Goal: Task Accomplishment & Management: Manage account settings

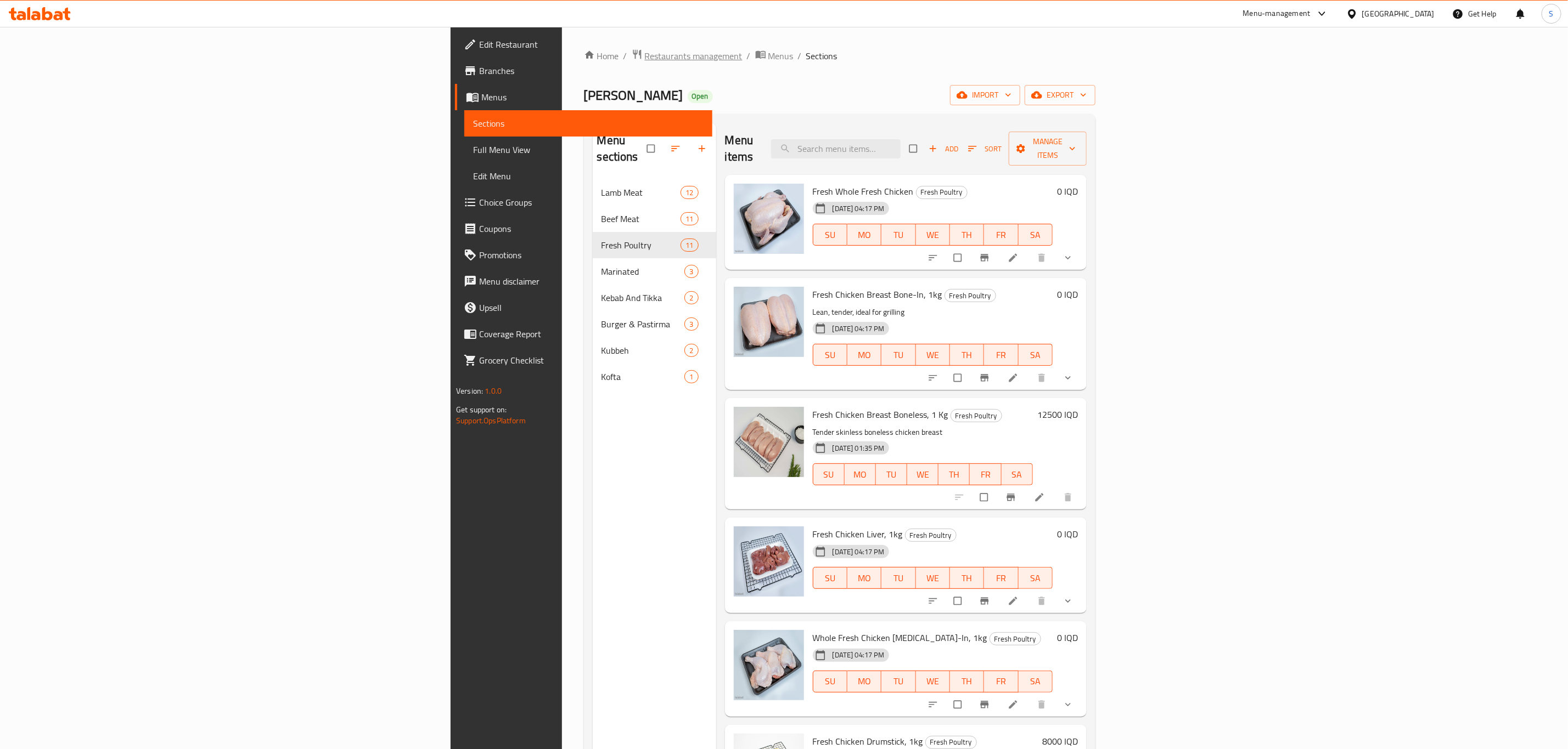
click at [645, 52] on span "Restaurants management" at bounding box center [693, 56] width 98 height 13
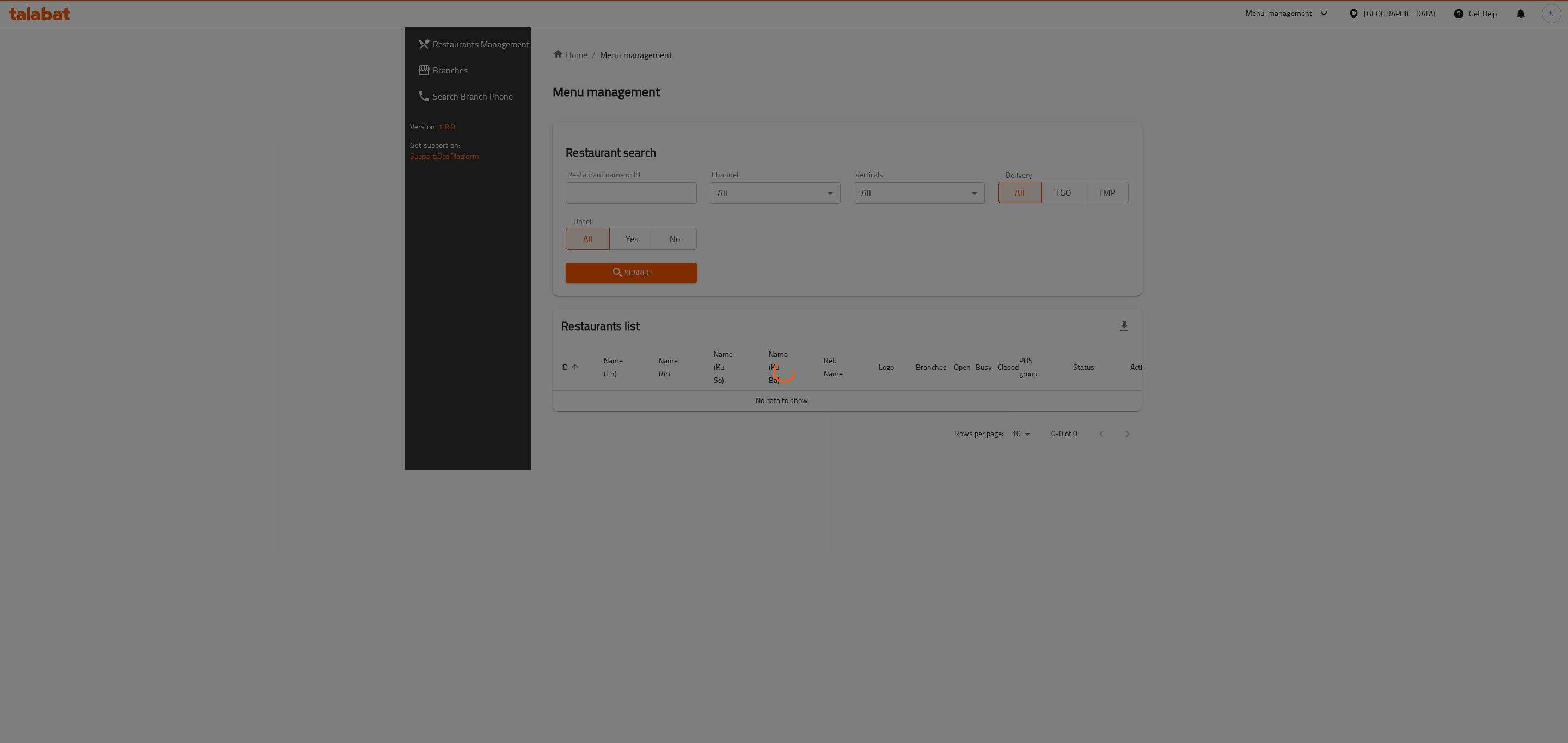
click at [410, 185] on div at bounding box center [784, 371] width 1568 height 743
click at [412, 185] on div at bounding box center [784, 371] width 1568 height 743
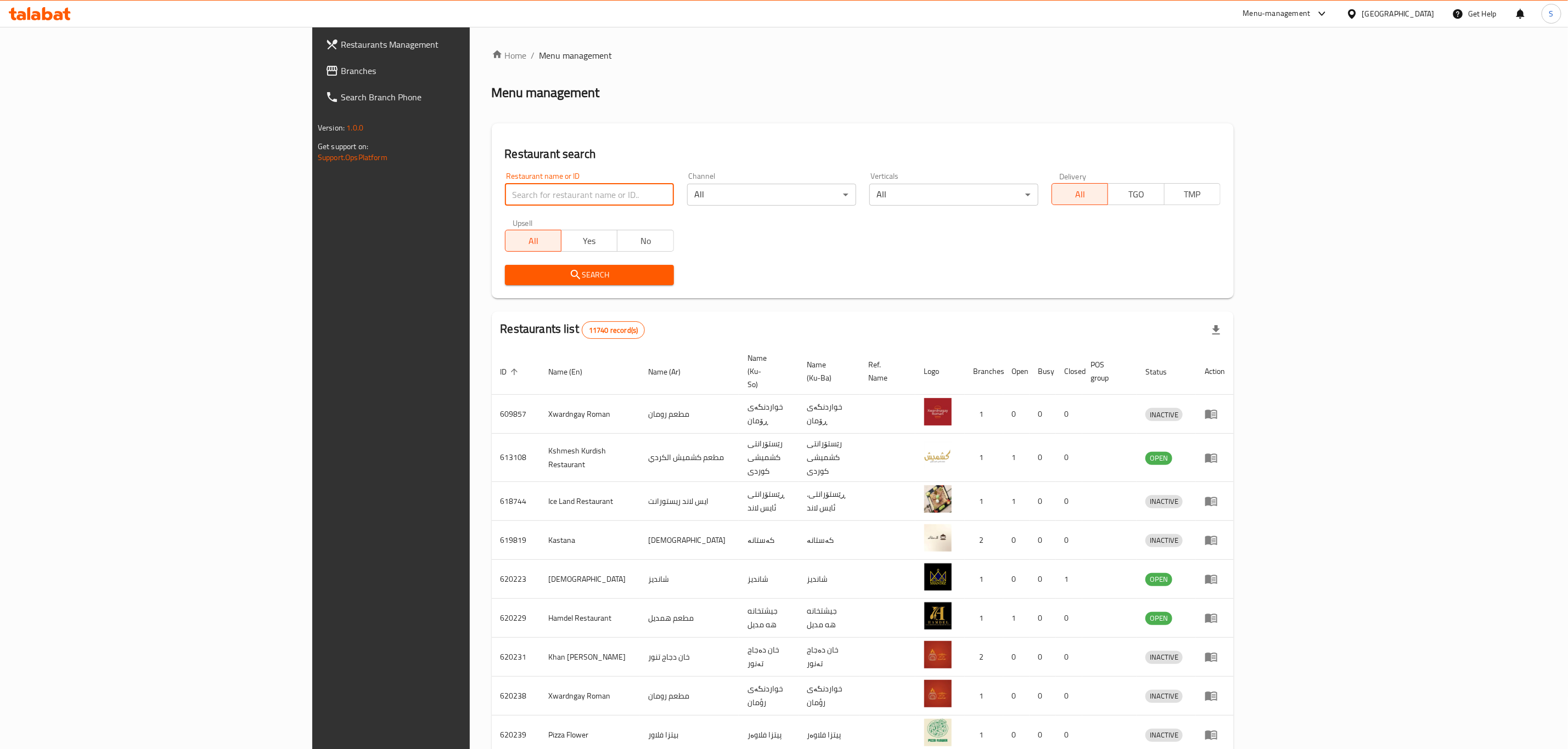
click at [505, 191] on input "search" at bounding box center [589, 194] width 169 height 22
type input "haji rahim"
click button "Search" at bounding box center [589, 275] width 169 height 21
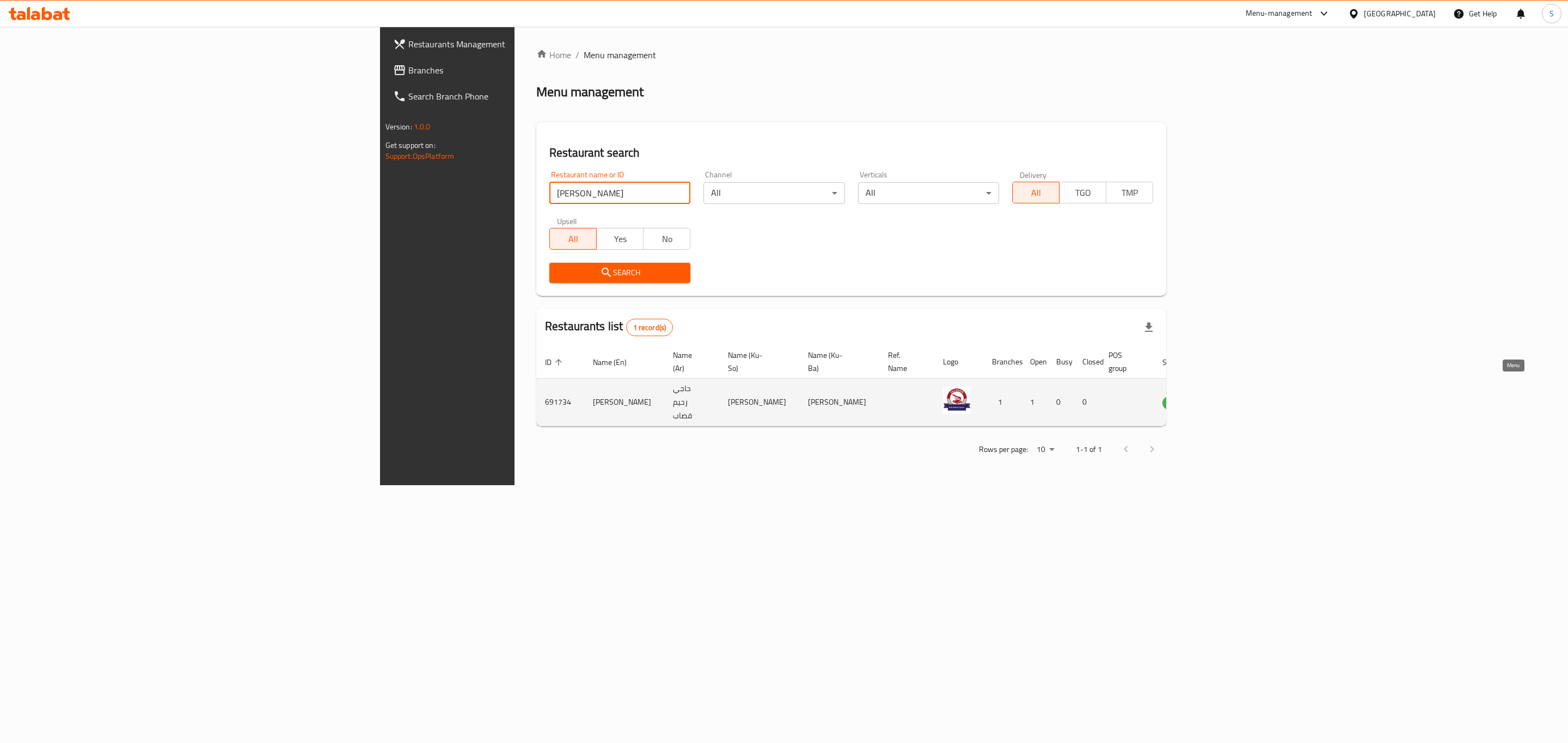
click at [1232, 398] on icon "enhanced table" at bounding box center [1226, 403] width 12 height 9
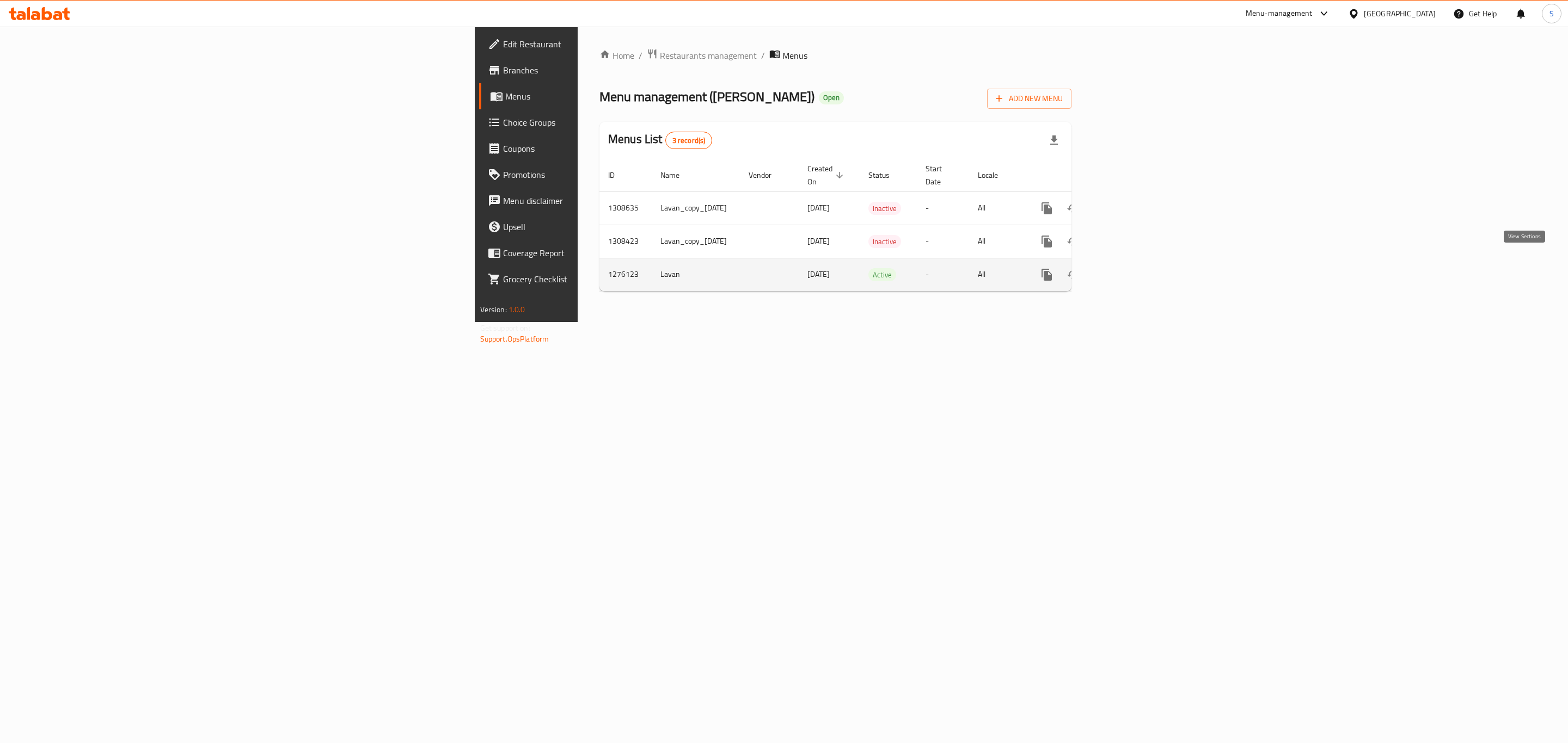
click at [1139, 273] on link "enhanced table" at bounding box center [1125, 275] width 26 height 26
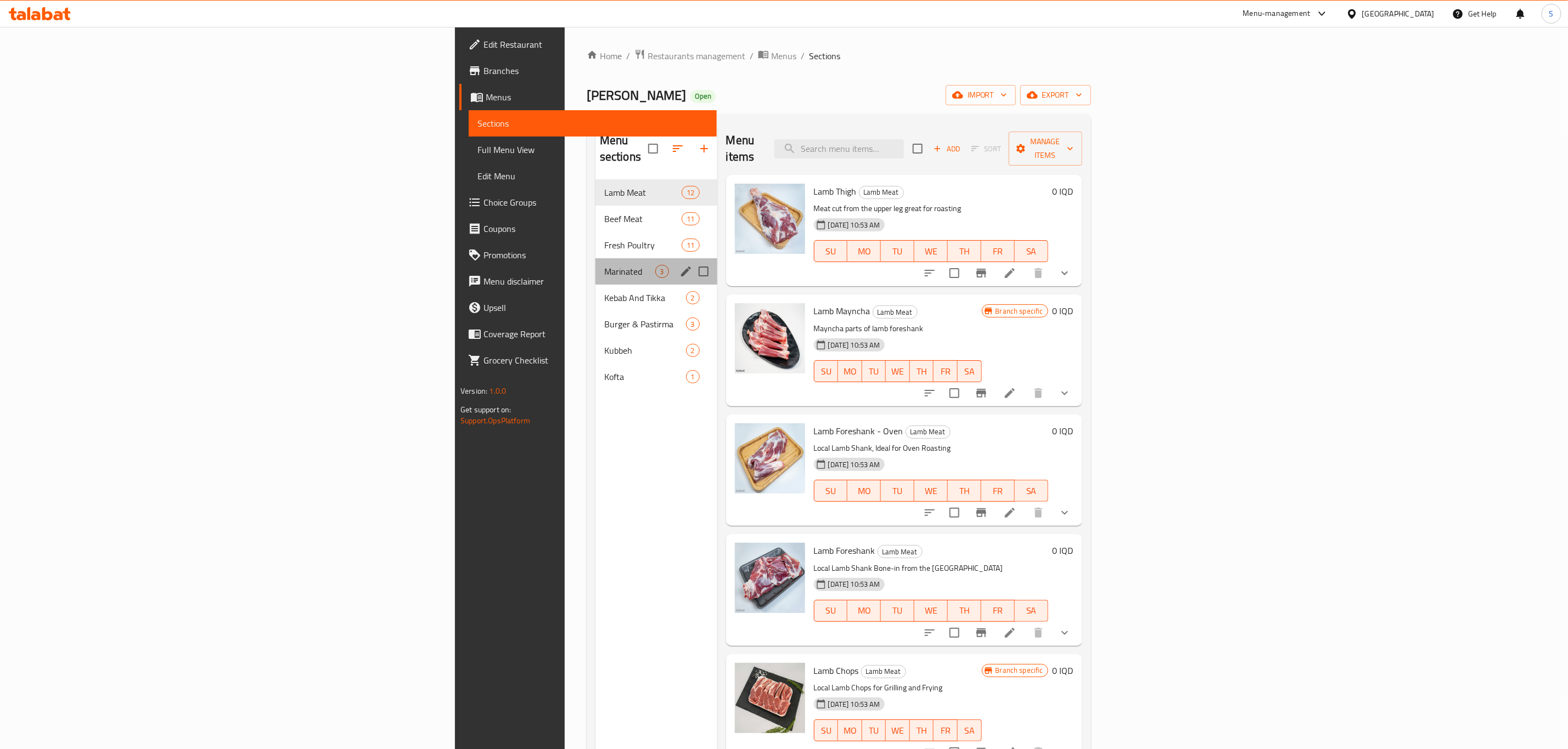
click at [595, 262] on div "Marinated 3" at bounding box center [657, 271] width 122 height 27
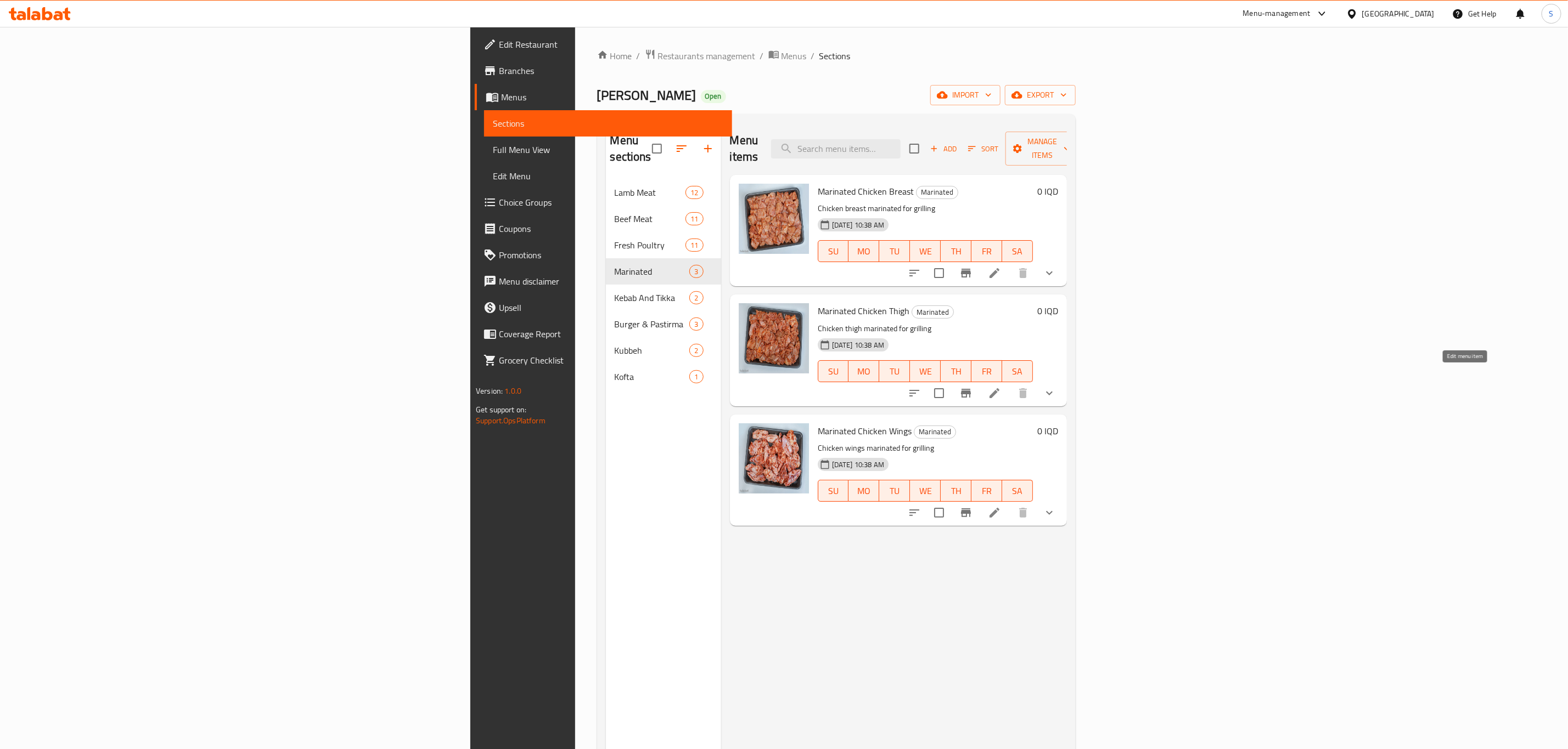
click at [1001, 387] on icon at bounding box center [994, 393] width 13 height 13
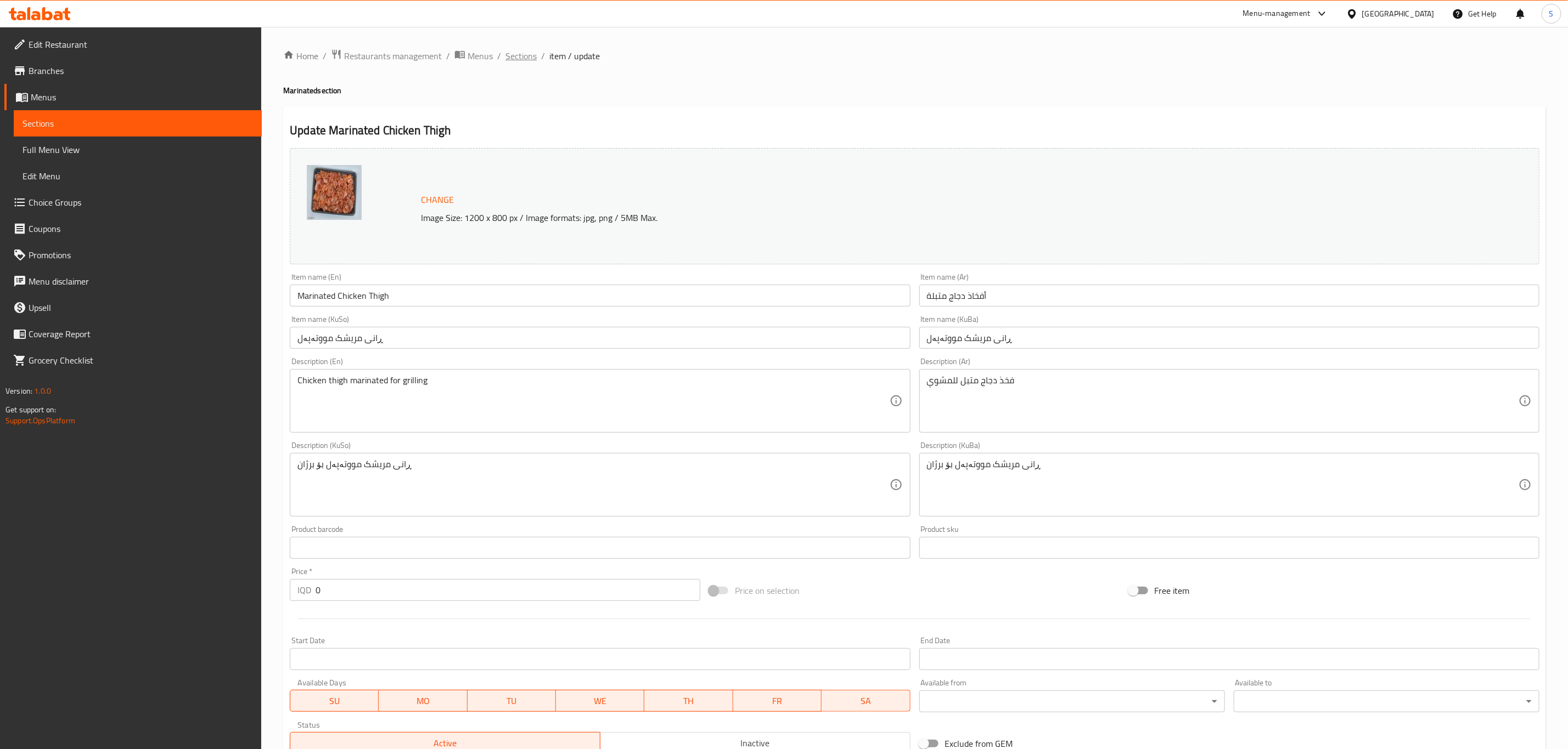
click at [512, 56] on span "Sections" at bounding box center [520, 56] width 31 height 13
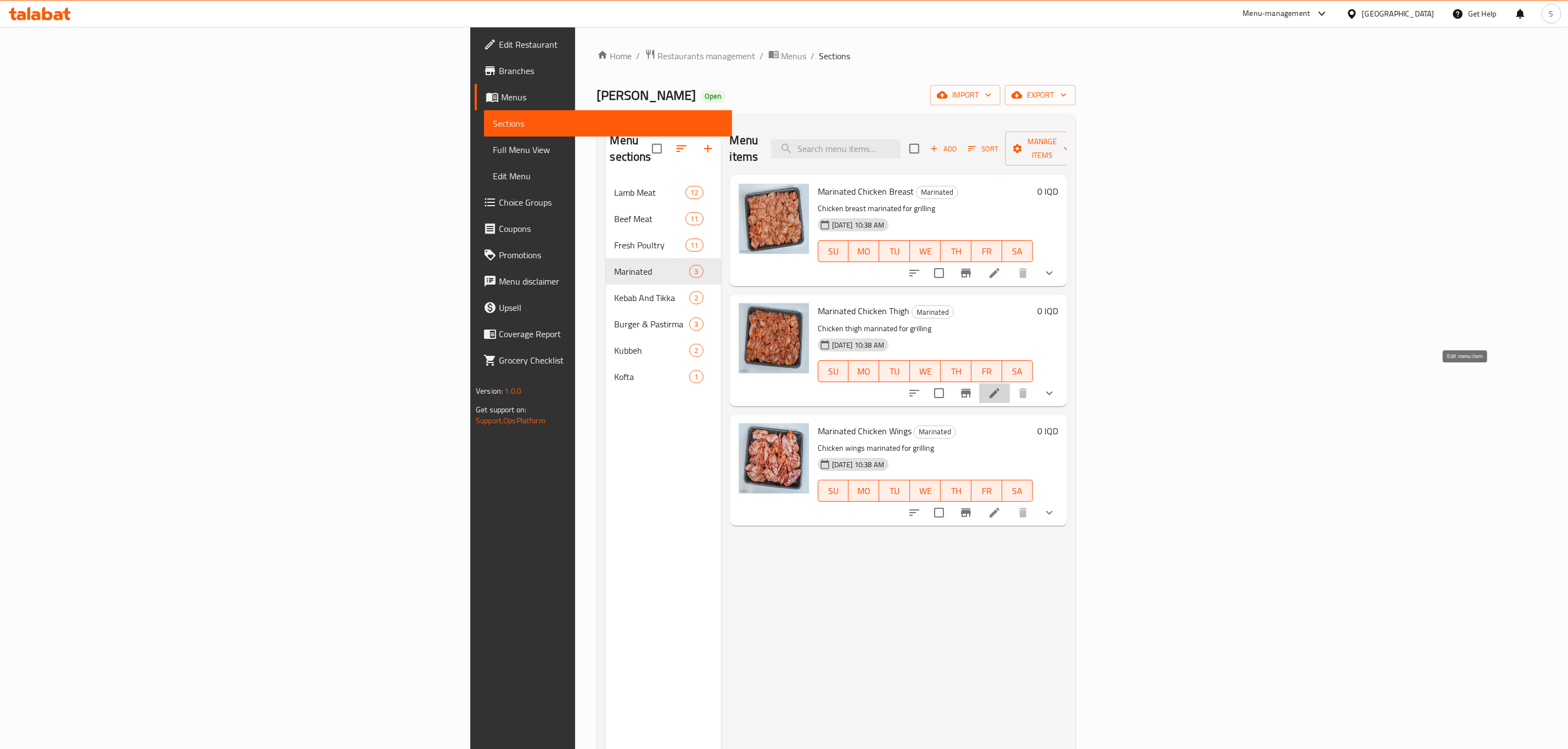
click at [1001, 387] on icon at bounding box center [994, 393] width 13 height 13
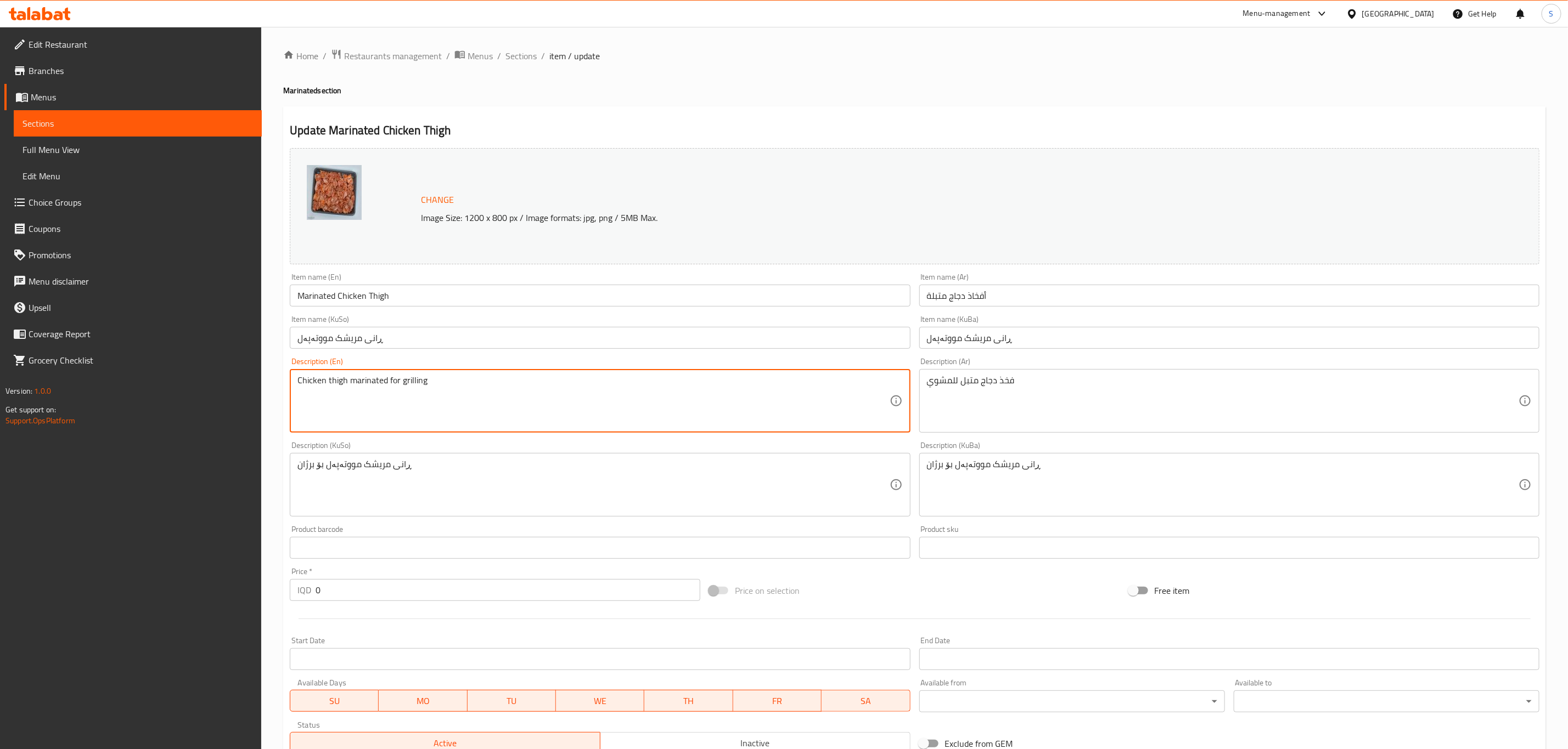
click at [389, 388] on textarea "Chicken thigh marinated for grilling" at bounding box center [593, 401] width 591 height 52
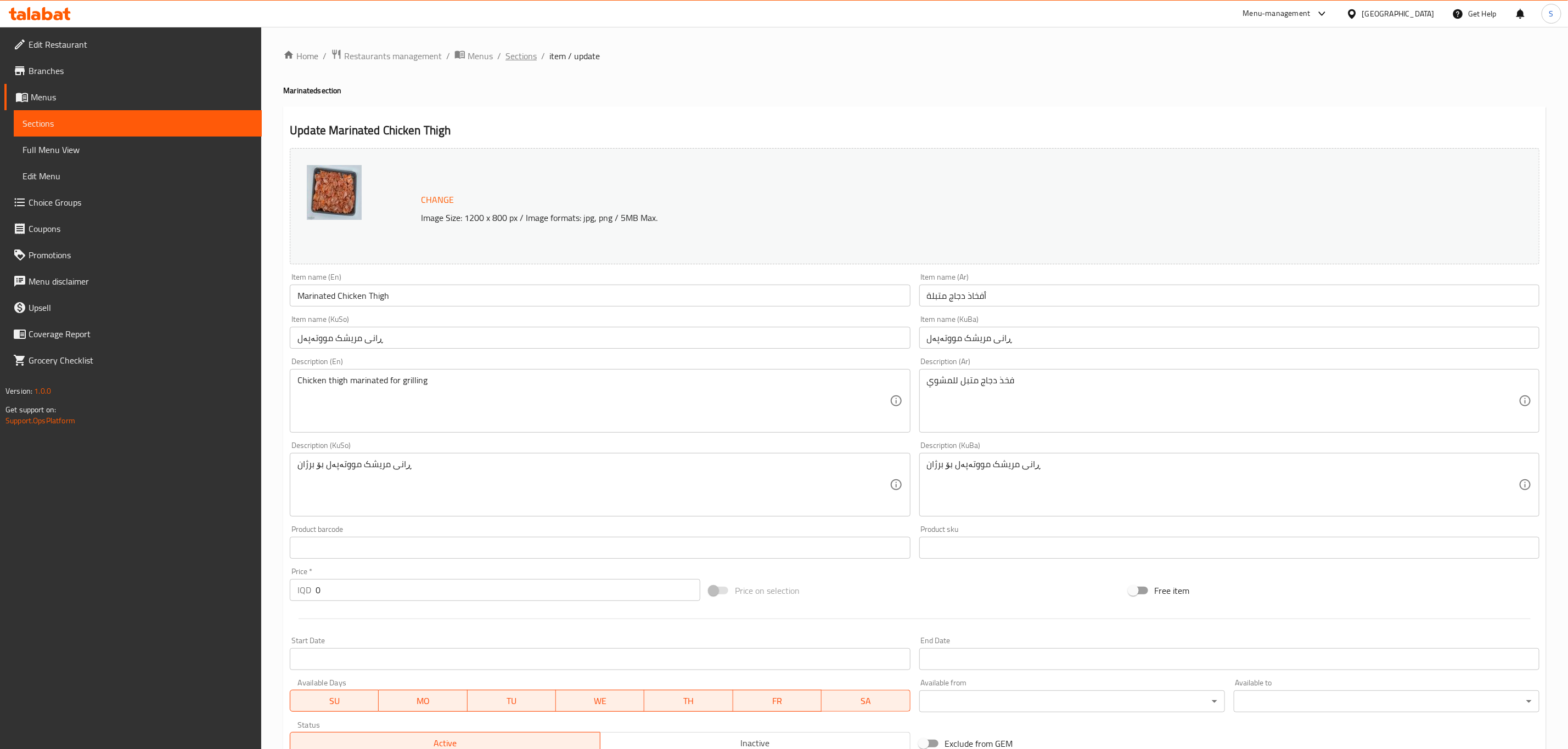
click at [522, 56] on span "Sections" at bounding box center [520, 56] width 31 height 13
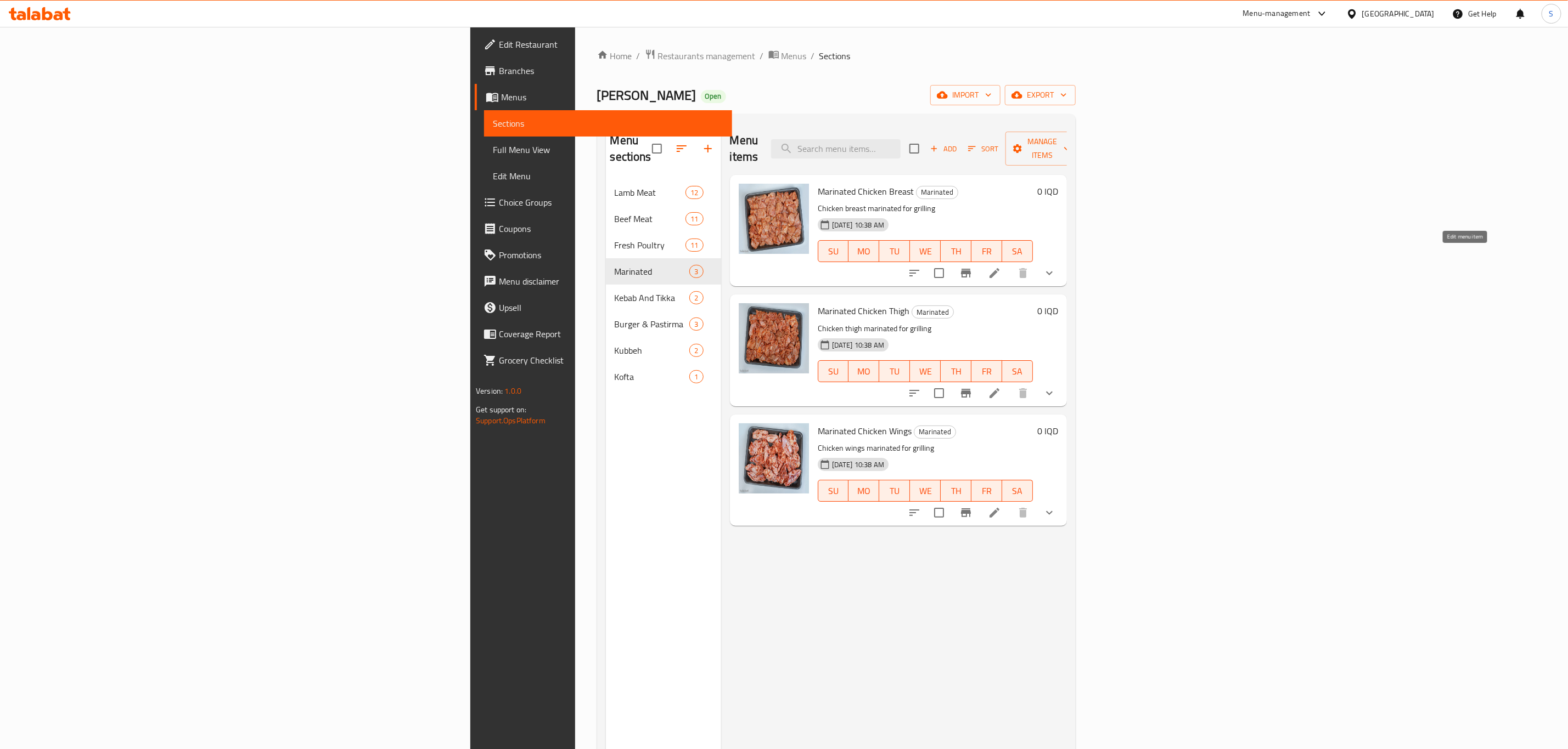
click at [1001, 267] on icon at bounding box center [994, 273] width 13 height 13
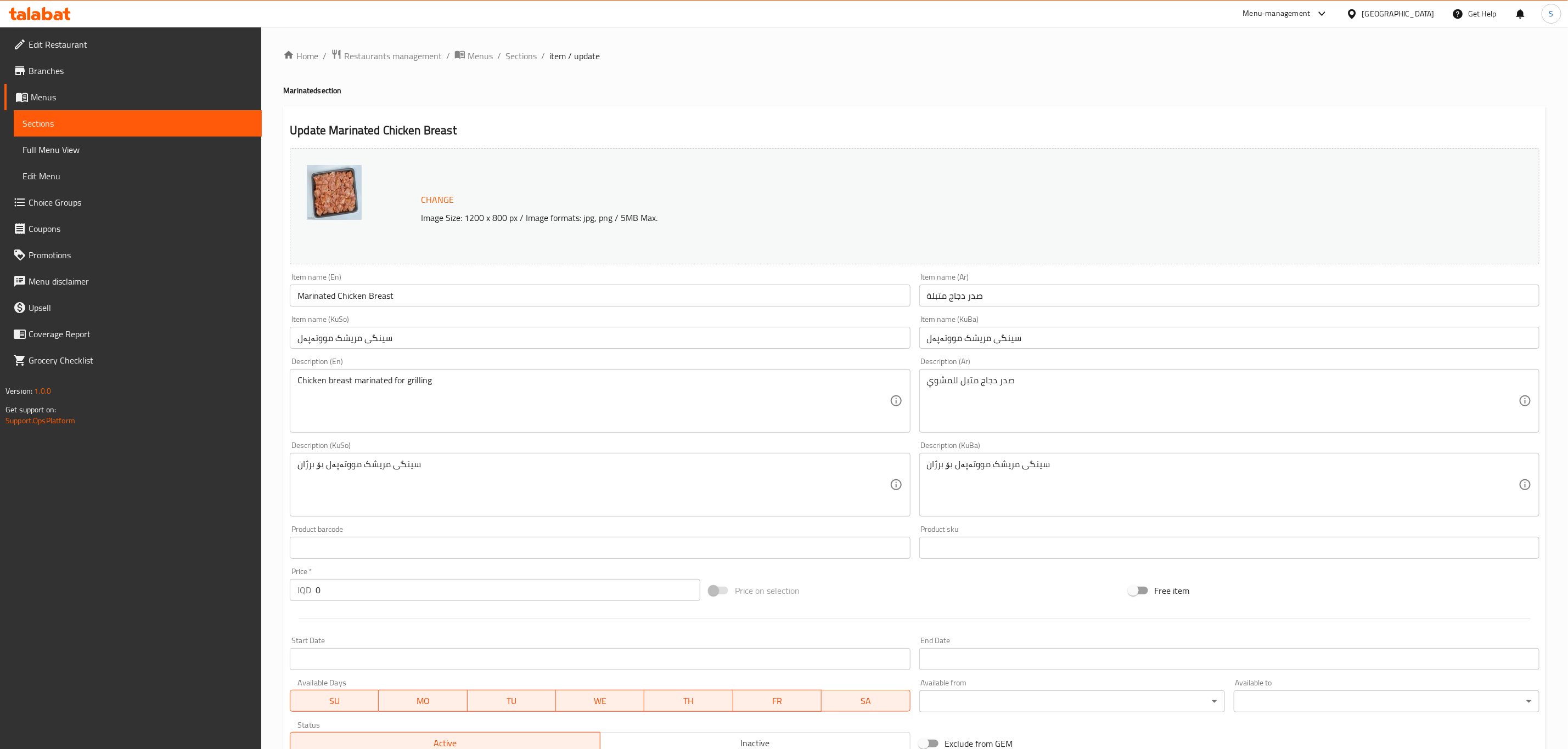
click at [367, 299] on input "Marinated Chicken Breast" at bounding box center [599, 295] width 620 height 22
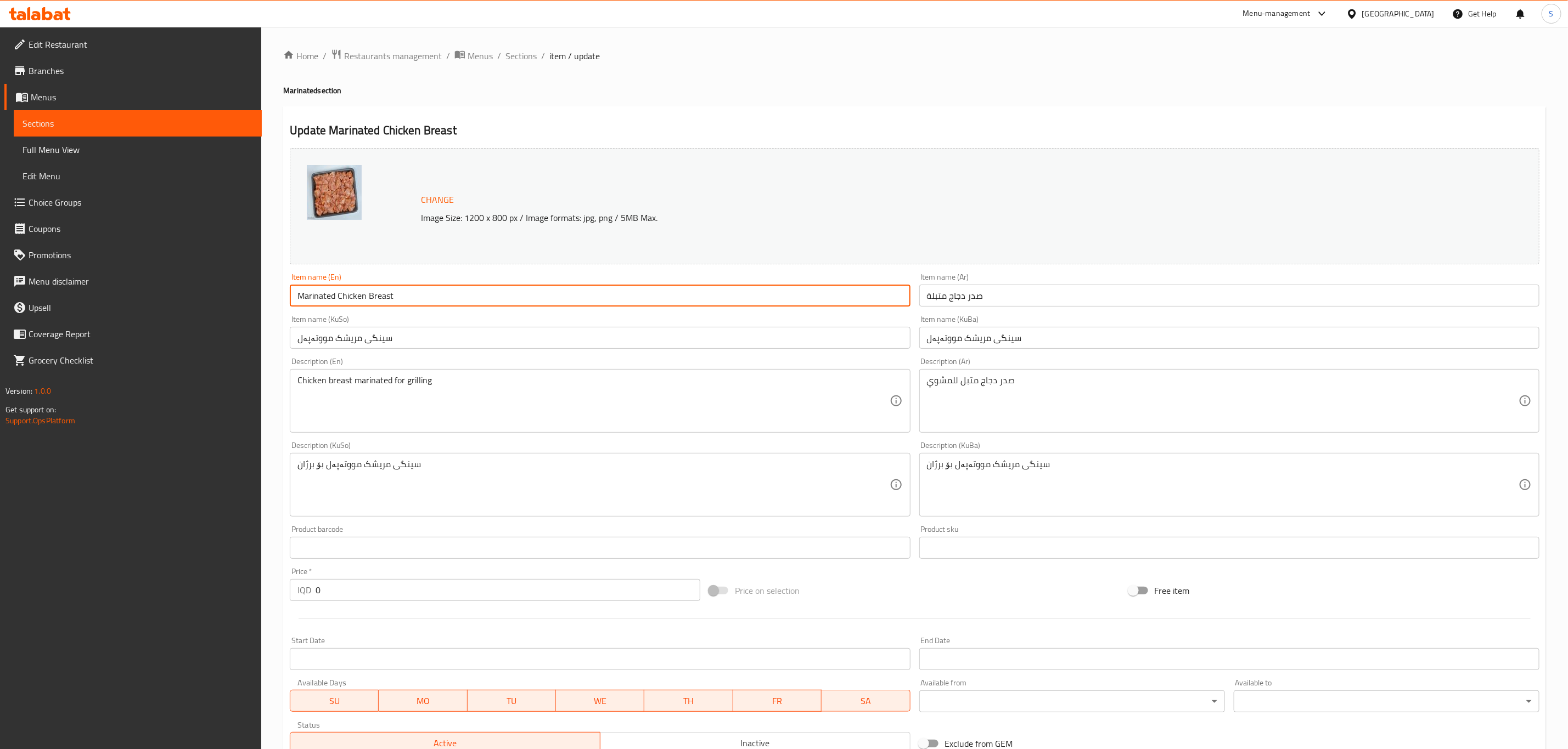
click at [367, 299] on input "Marinated Chicken Breast" at bounding box center [599, 295] width 620 height 22
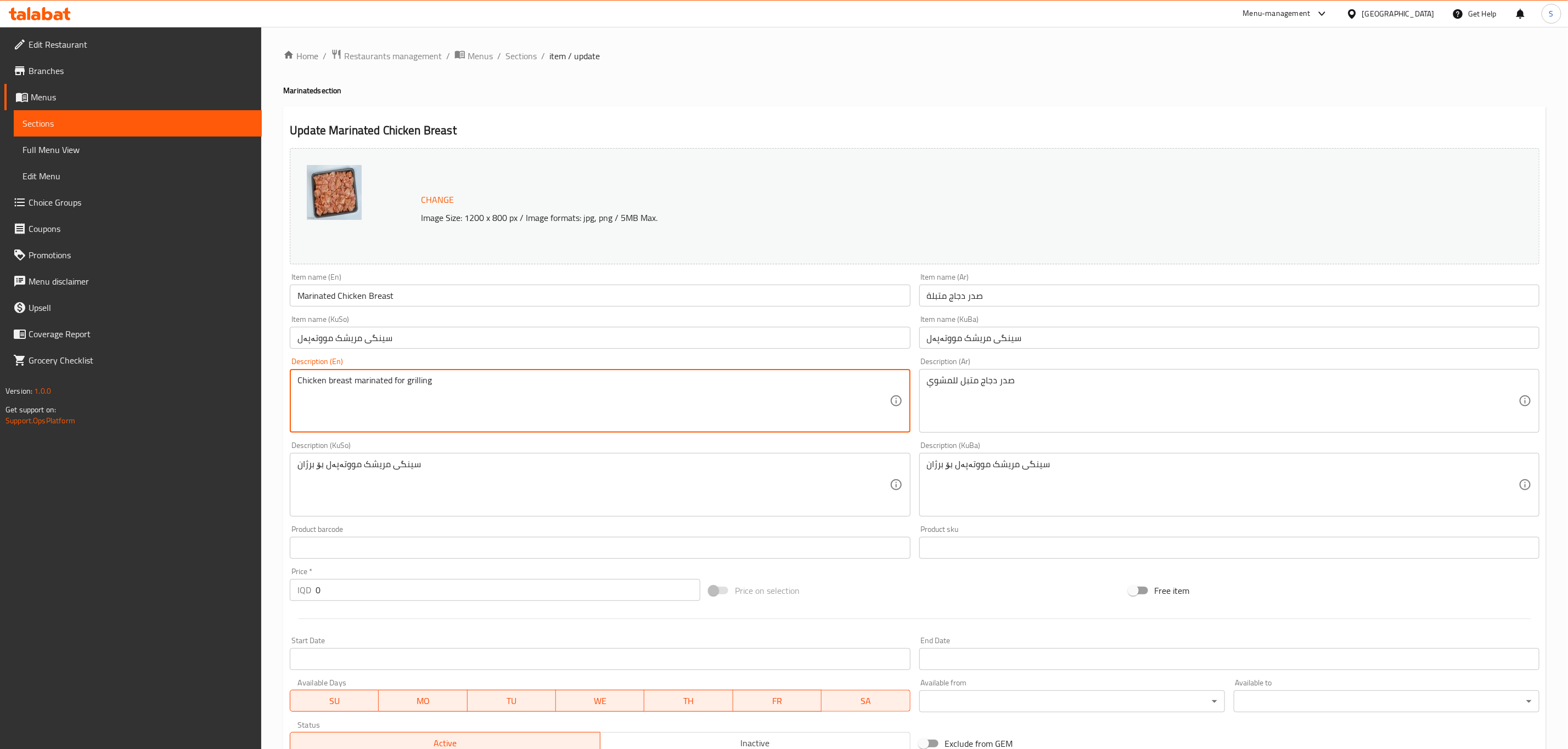
click at [378, 385] on textarea "Chicken breast marinated for grilling" at bounding box center [593, 401] width 591 height 52
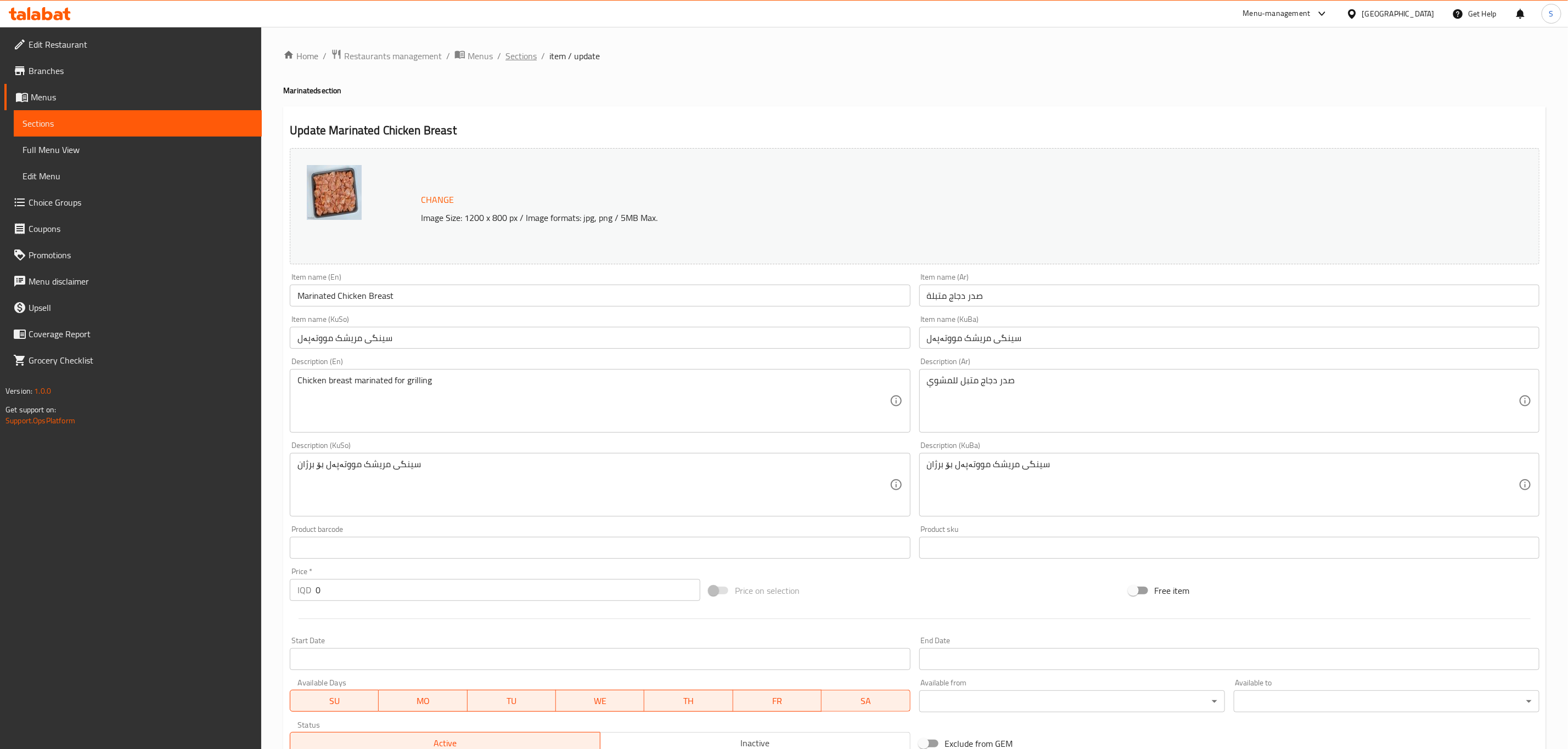
click at [512, 62] on span "Sections" at bounding box center [520, 56] width 31 height 13
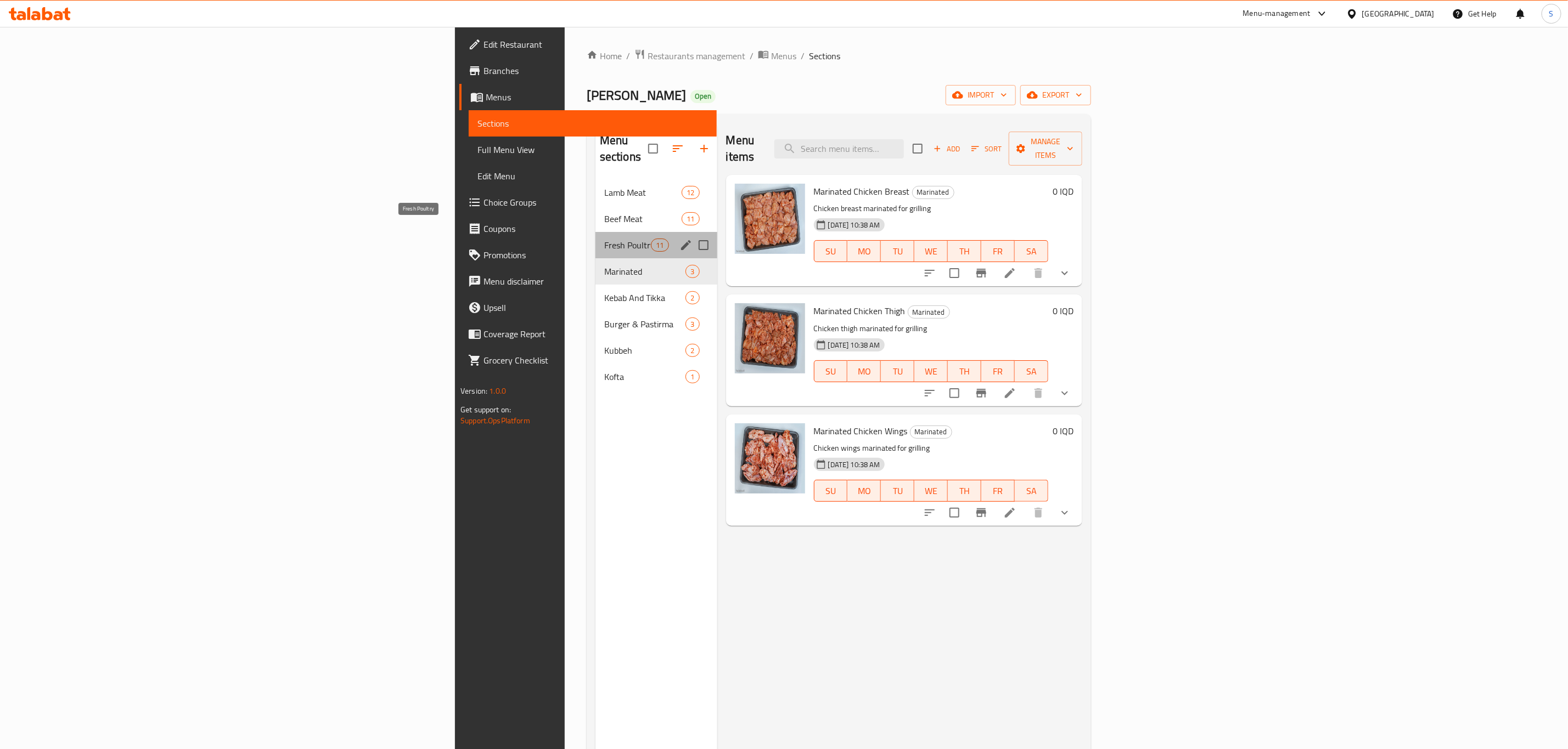
click at [604, 239] on span "Fresh Poultry" at bounding box center [627, 245] width 46 height 13
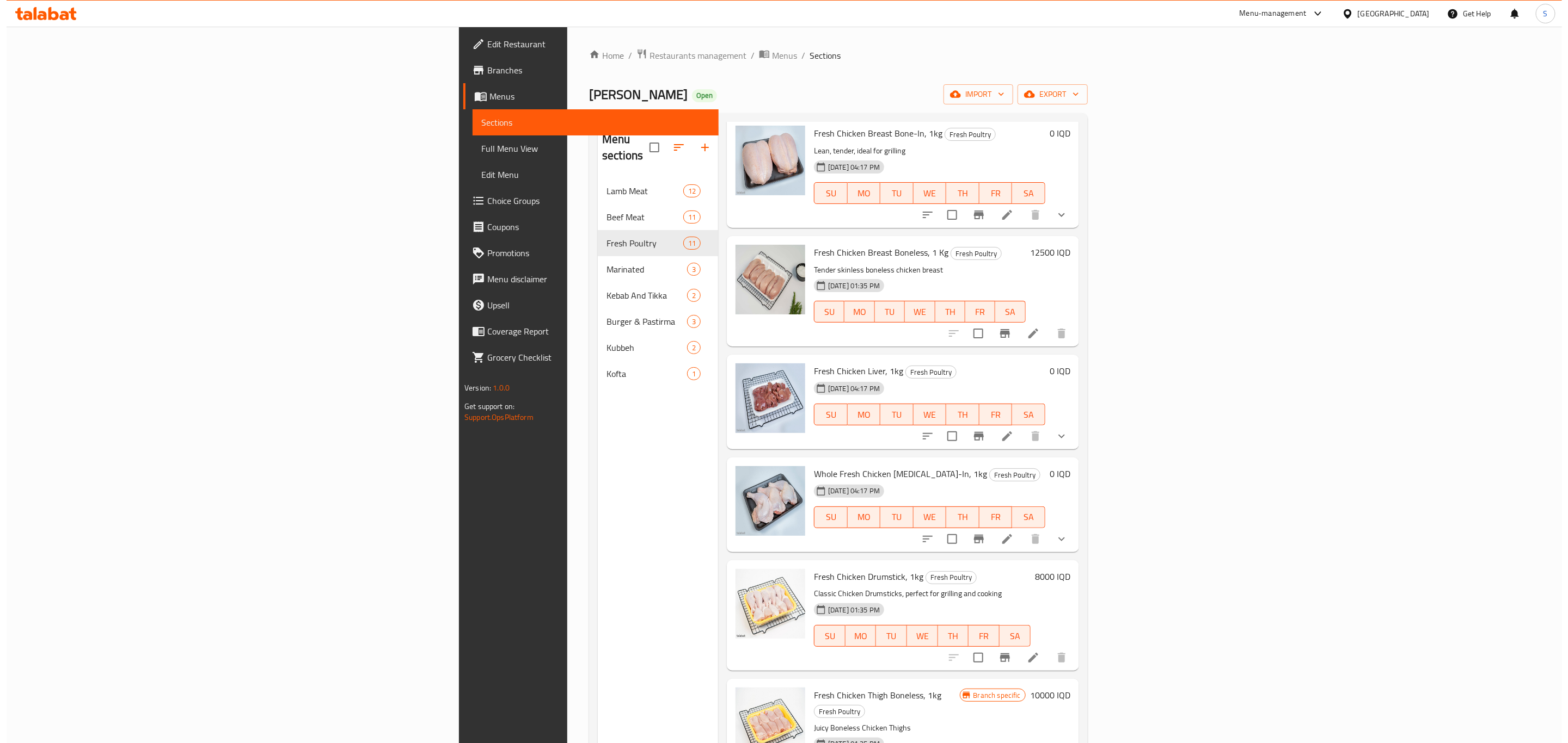
scroll to position [163, 0]
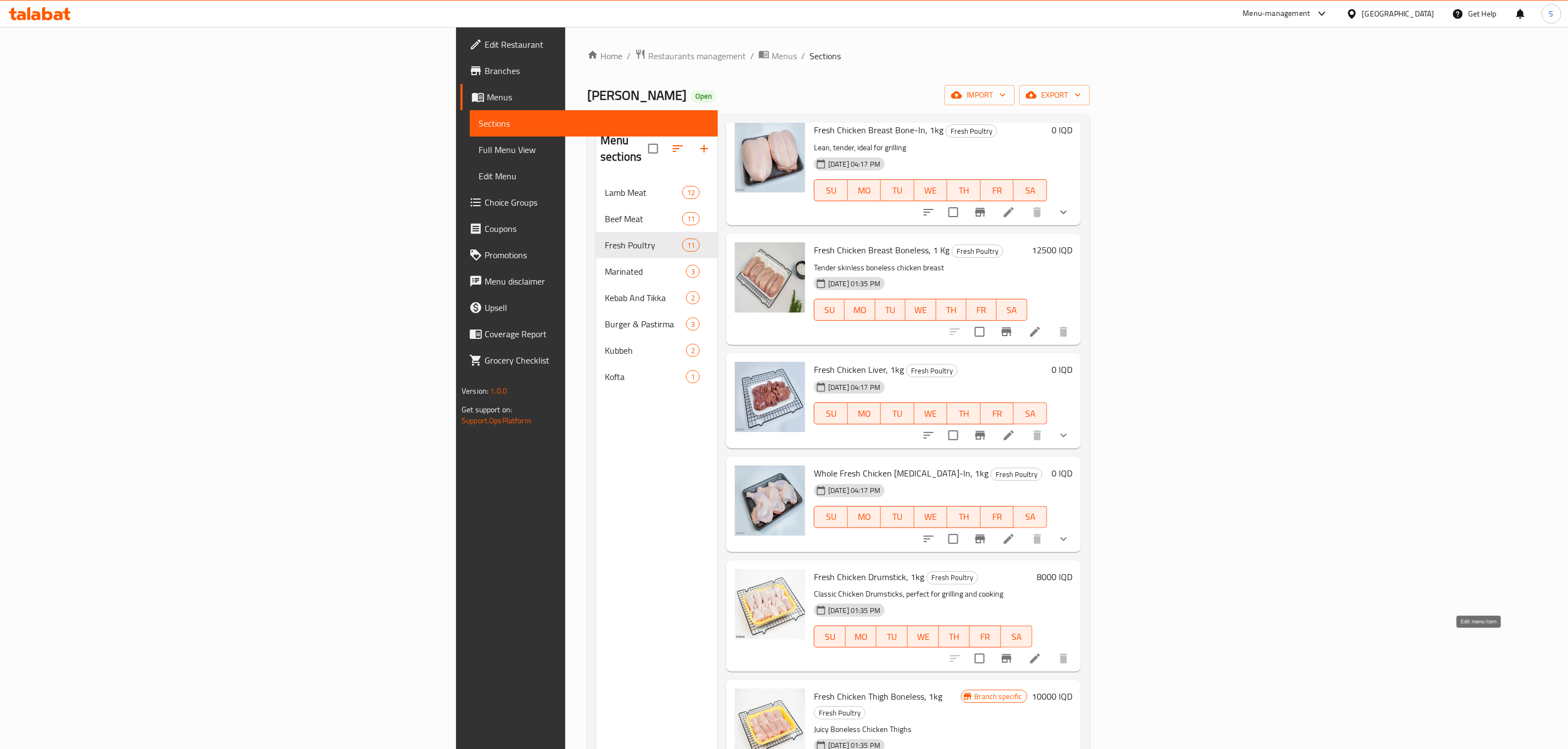
click at [1040, 653] on icon at bounding box center [1035, 658] width 10 height 10
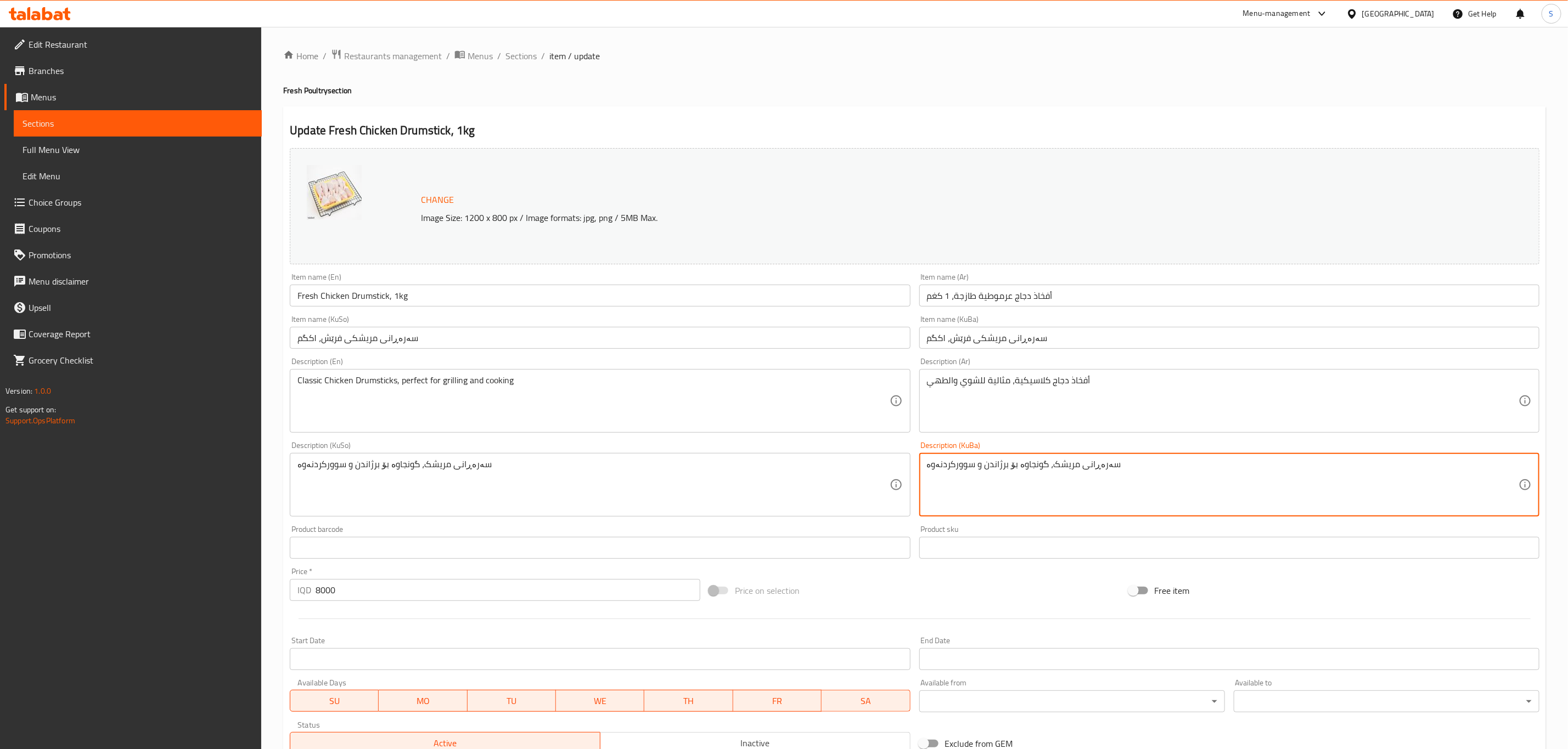
drag, startPoint x: 1043, startPoint y: 463, endPoint x: 869, endPoint y: 460, distance: 174.0
click at [509, 56] on span "Sections" at bounding box center [520, 56] width 31 height 13
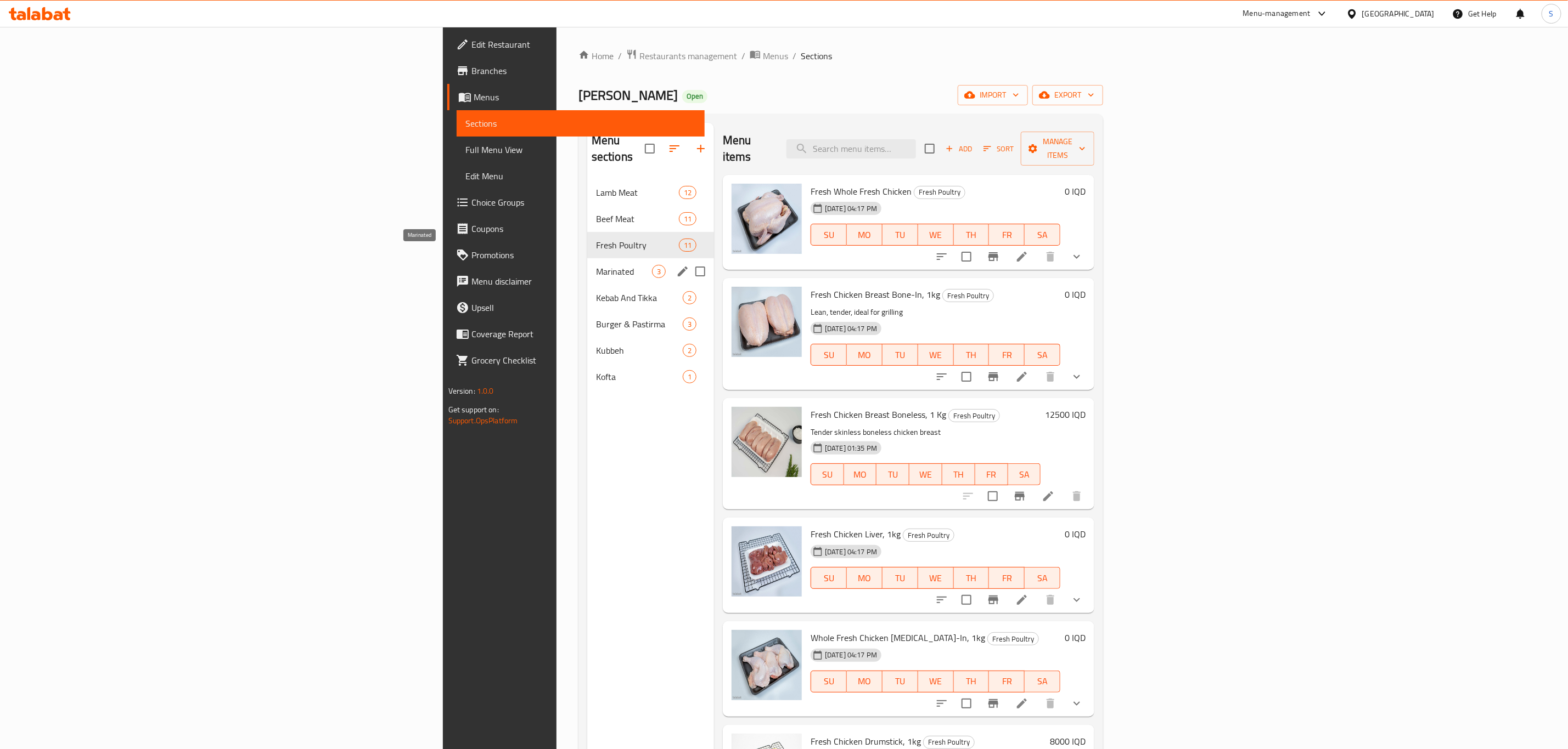
click at [596, 265] on span "Marinated" at bounding box center [624, 271] width 56 height 13
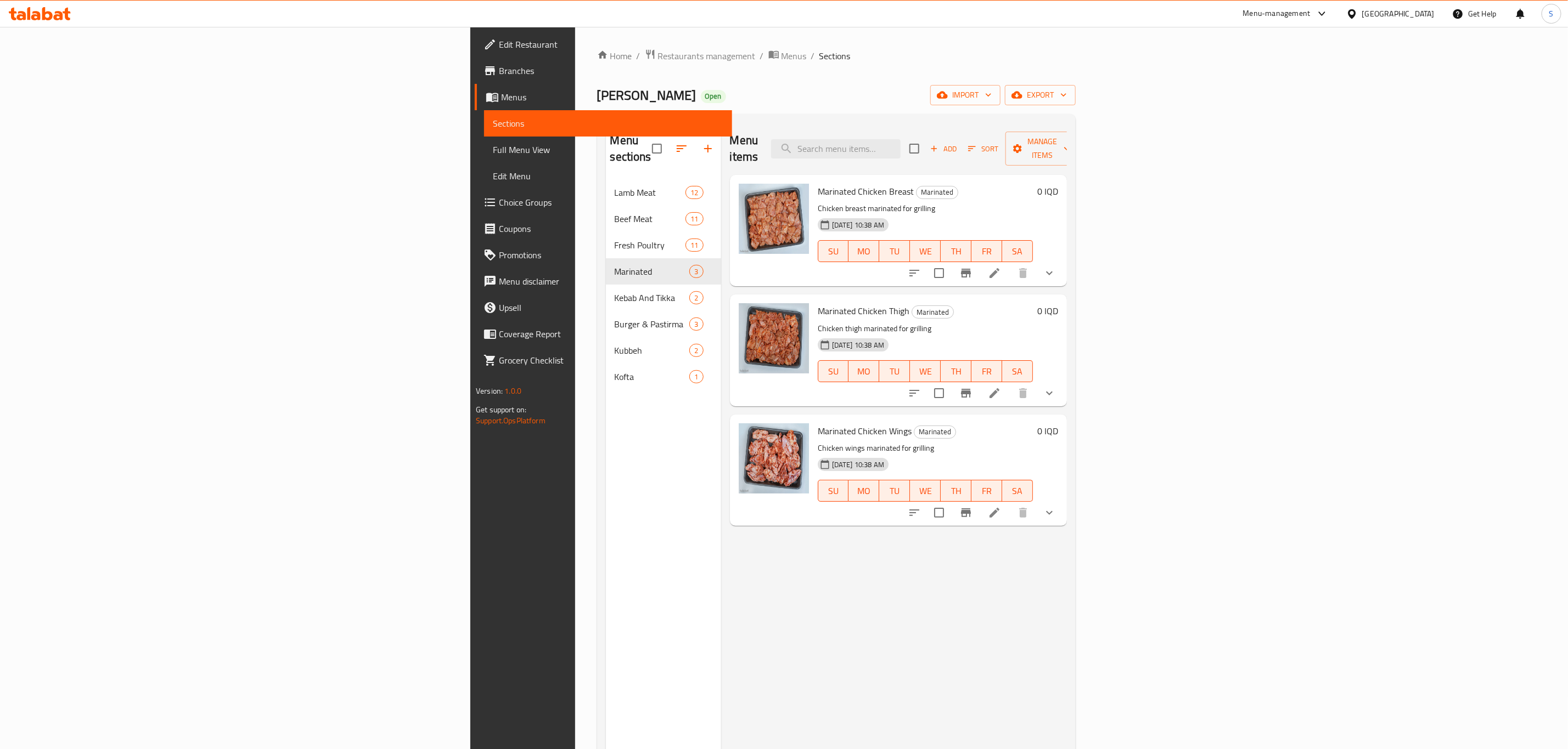
click at [597, 92] on span "Haji Rahim Qasab" at bounding box center [647, 95] width 100 height 25
copy span "Haji Rahim Qasab"
click at [658, 62] on span "Restaurants management" at bounding box center [706, 56] width 98 height 13
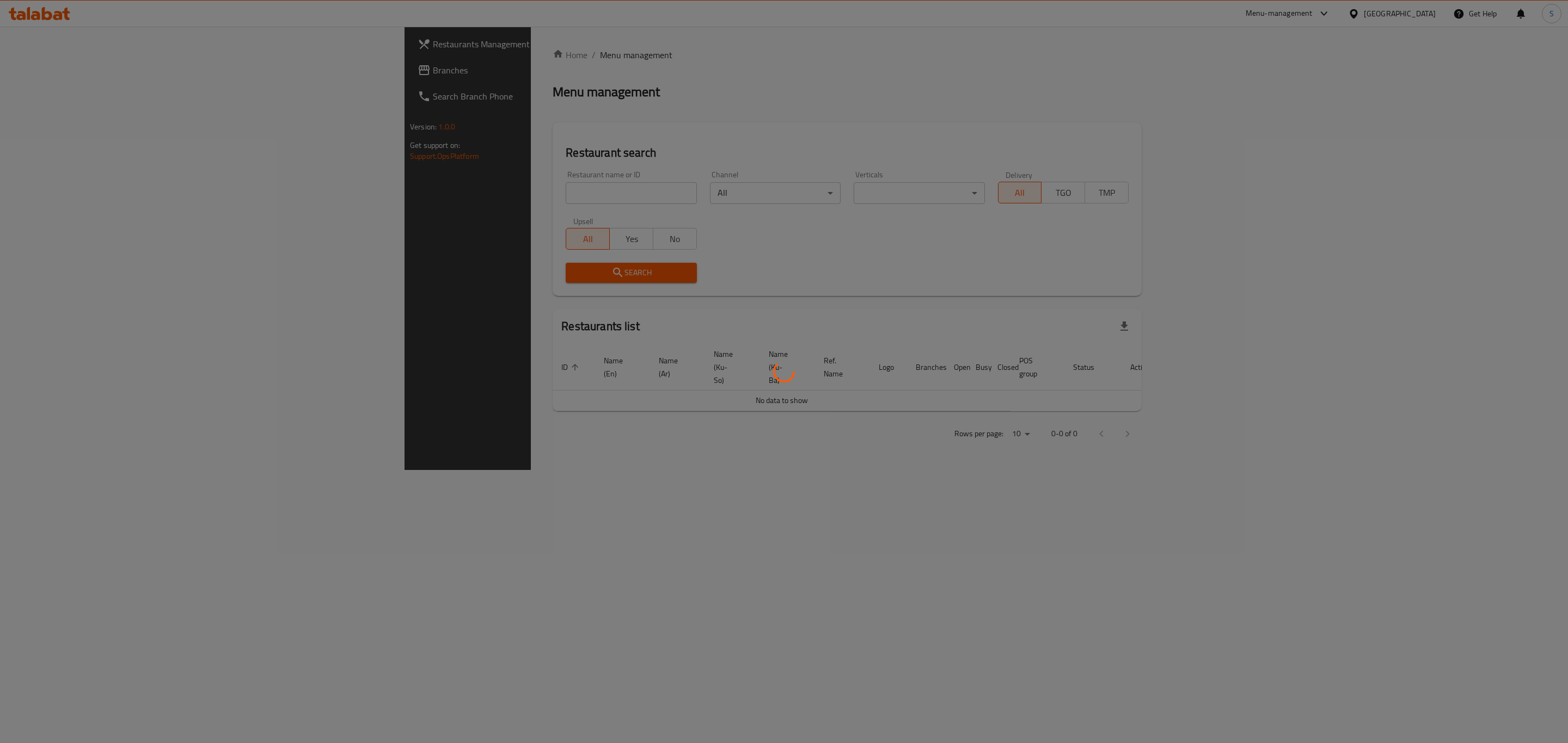
click at [400, 190] on div at bounding box center [784, 371] width 1568 height 743
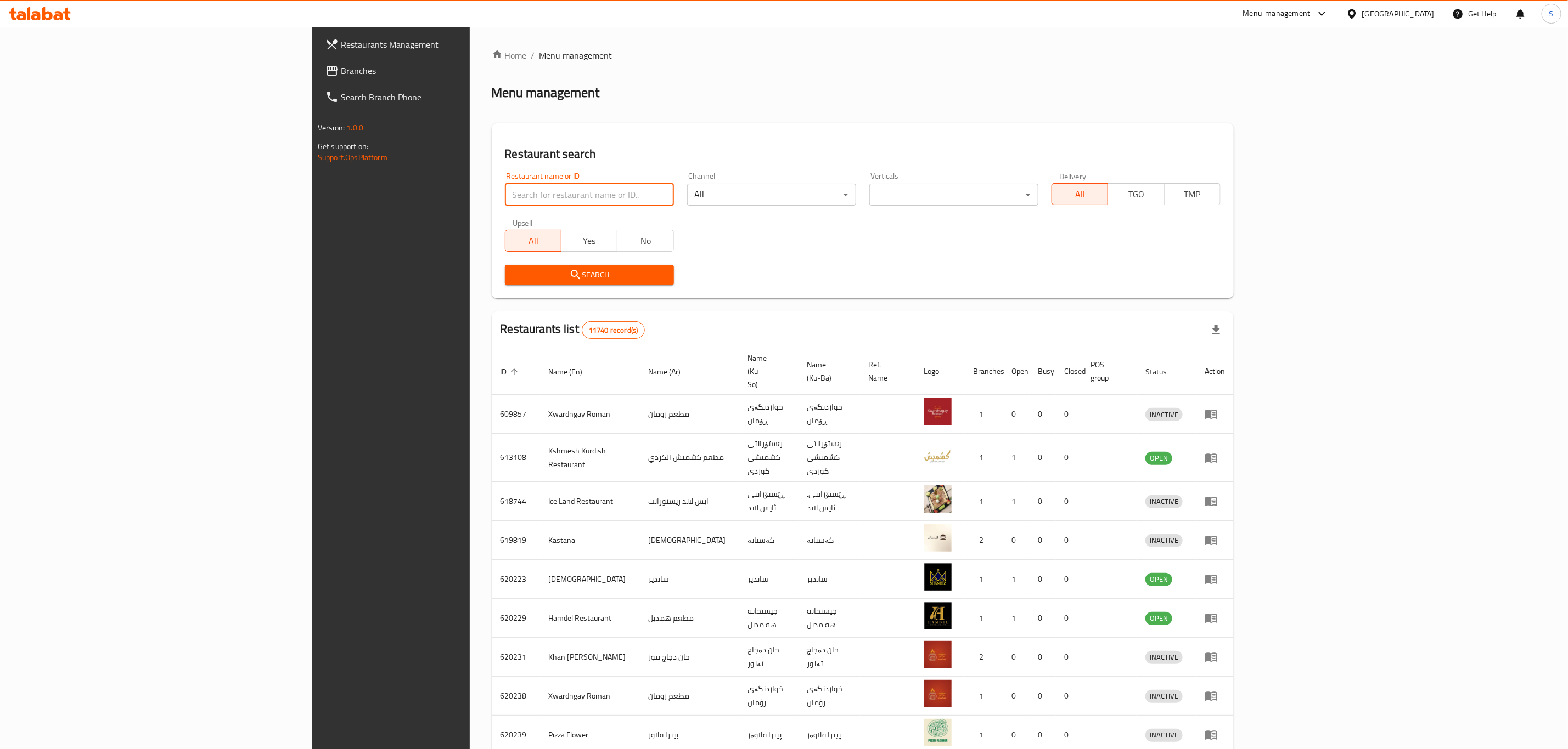
click at [505, 192] on input "search" at bounding box center [589, 194] width 169 height 22
type input "haji rahim"
click at [569, 277] on icon "submit" at bounding box center [576, 275] width 13 height 13
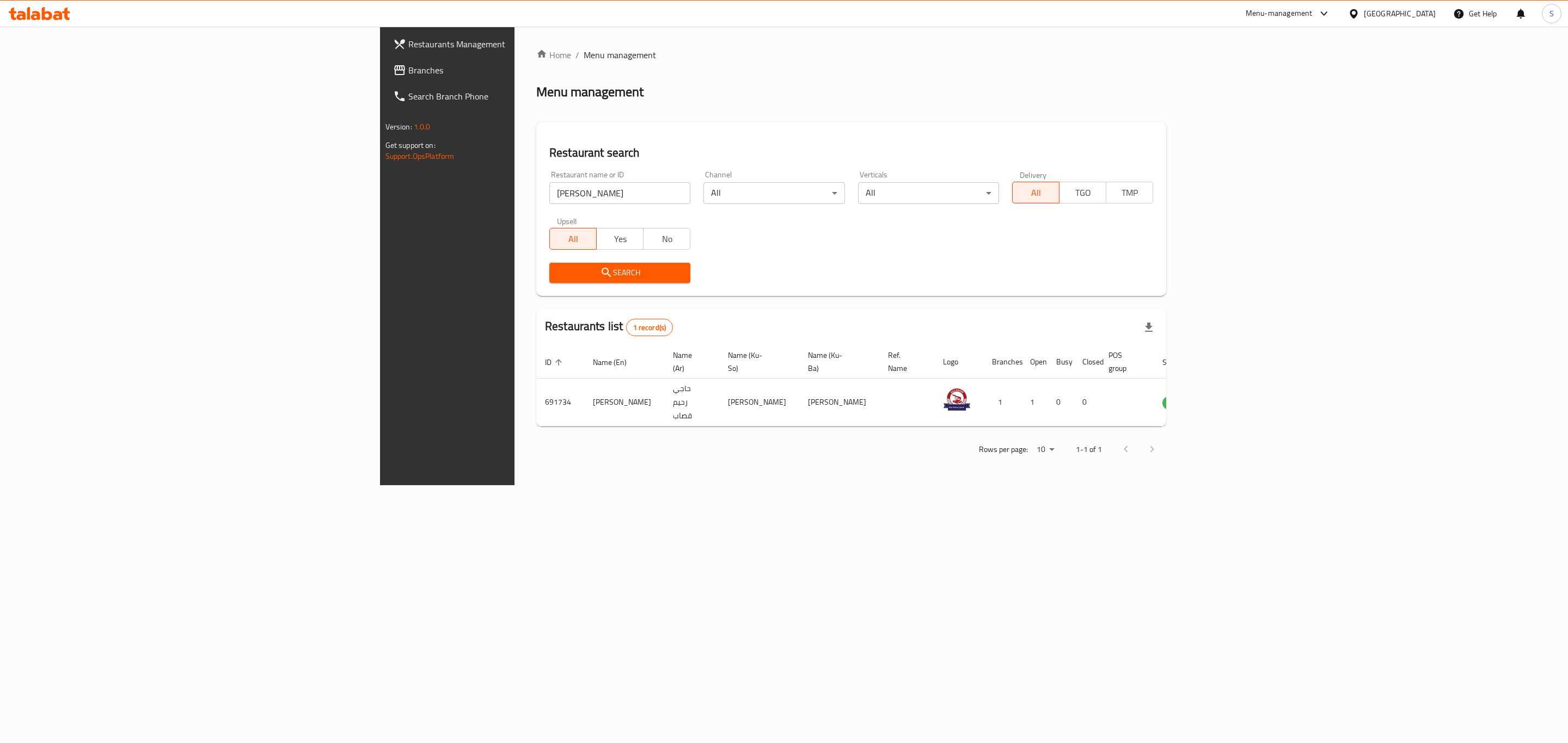
click at [536, 389] on td "691734" at bounding box center [560, 402] width 48 height 48
copy td "691734"
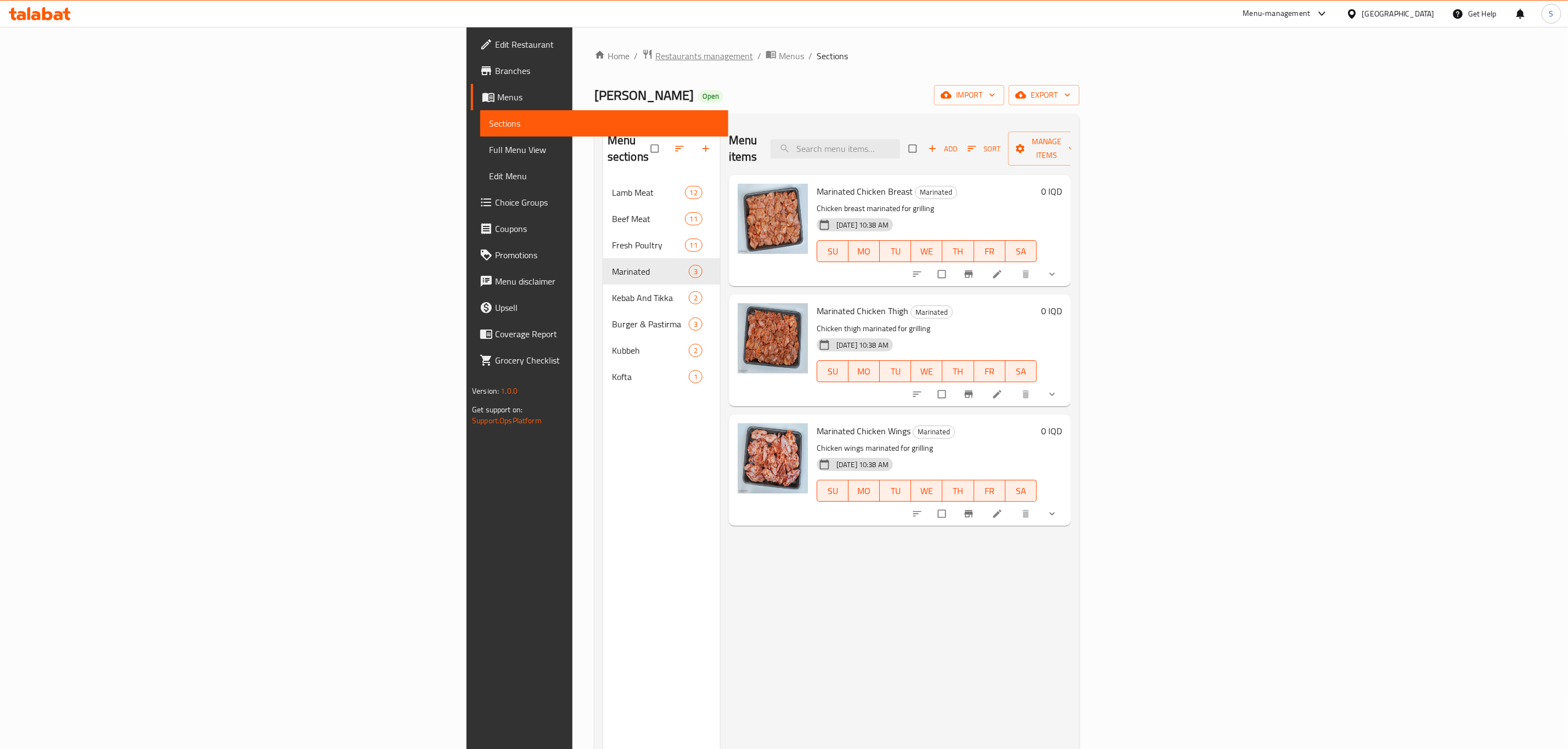
click at [655, 60] on span "Restaurants management" at bounding box center [704, 56] width 98 height 13
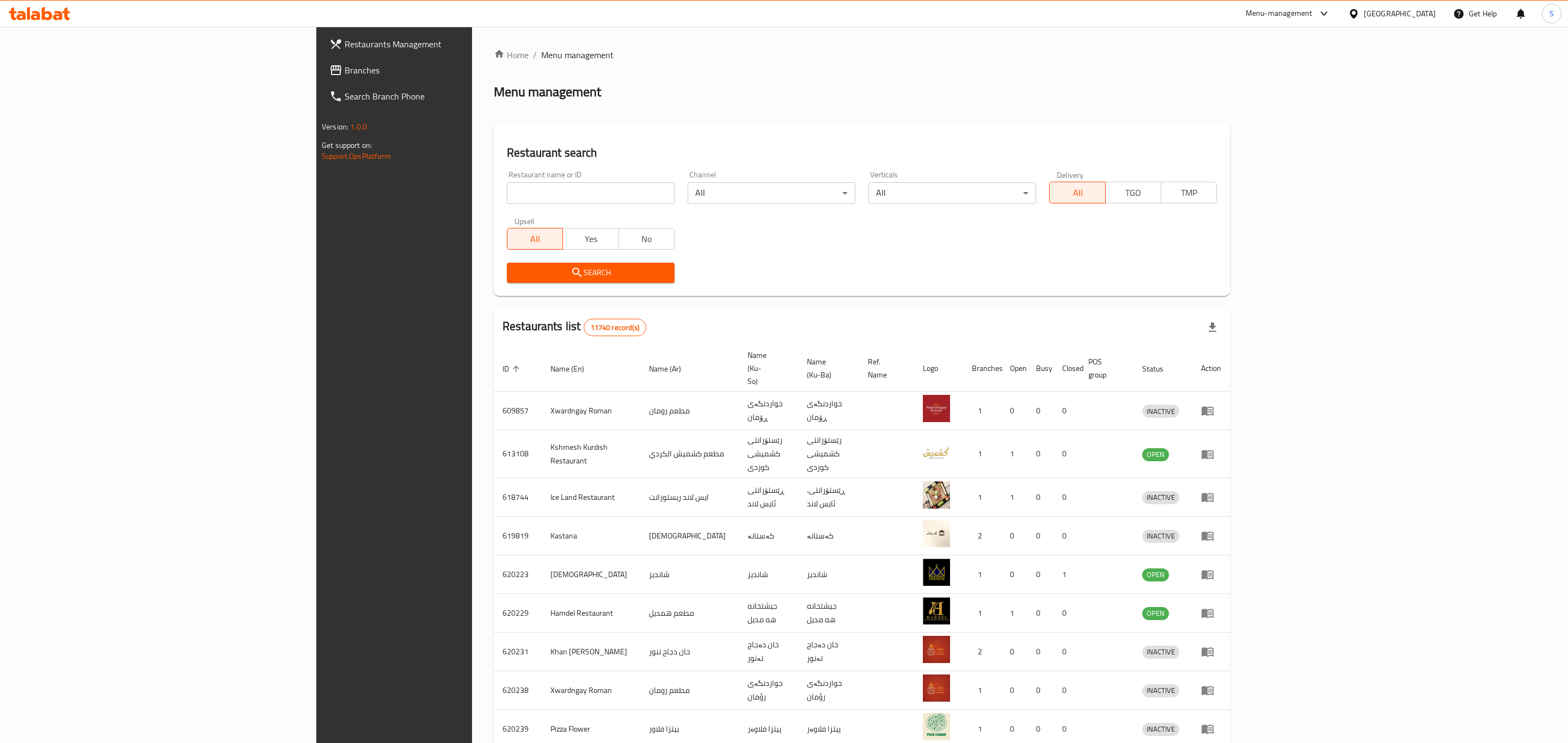
click at [427, 191] on div at bounding box center [784, 371] width 1568 height 743
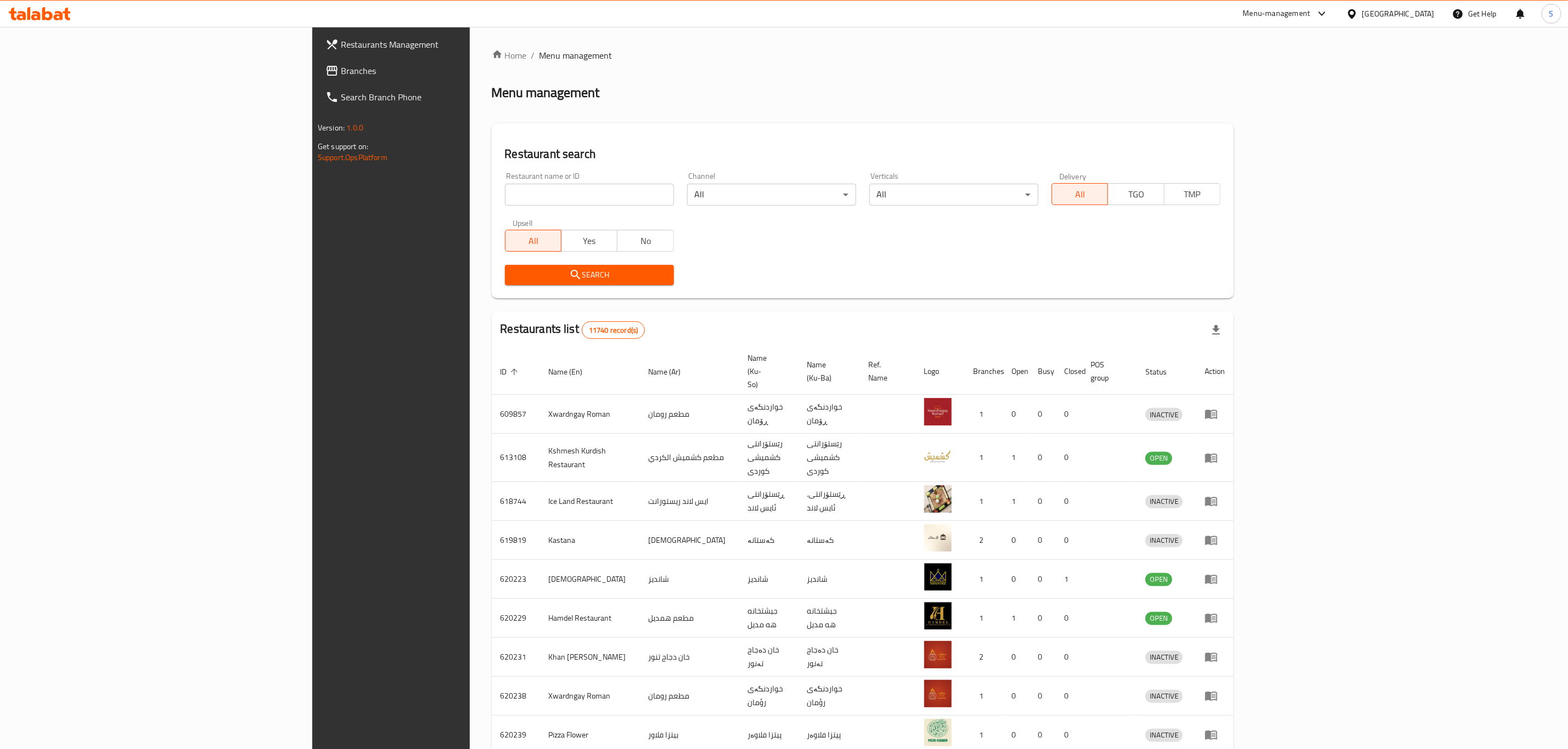
click at [505, 192] on input "search" at bounding box center [589, 194] width 169 height 22
type input "yasin qa"
click button "Search" at bounding box center [589, 275] width 169 height 21
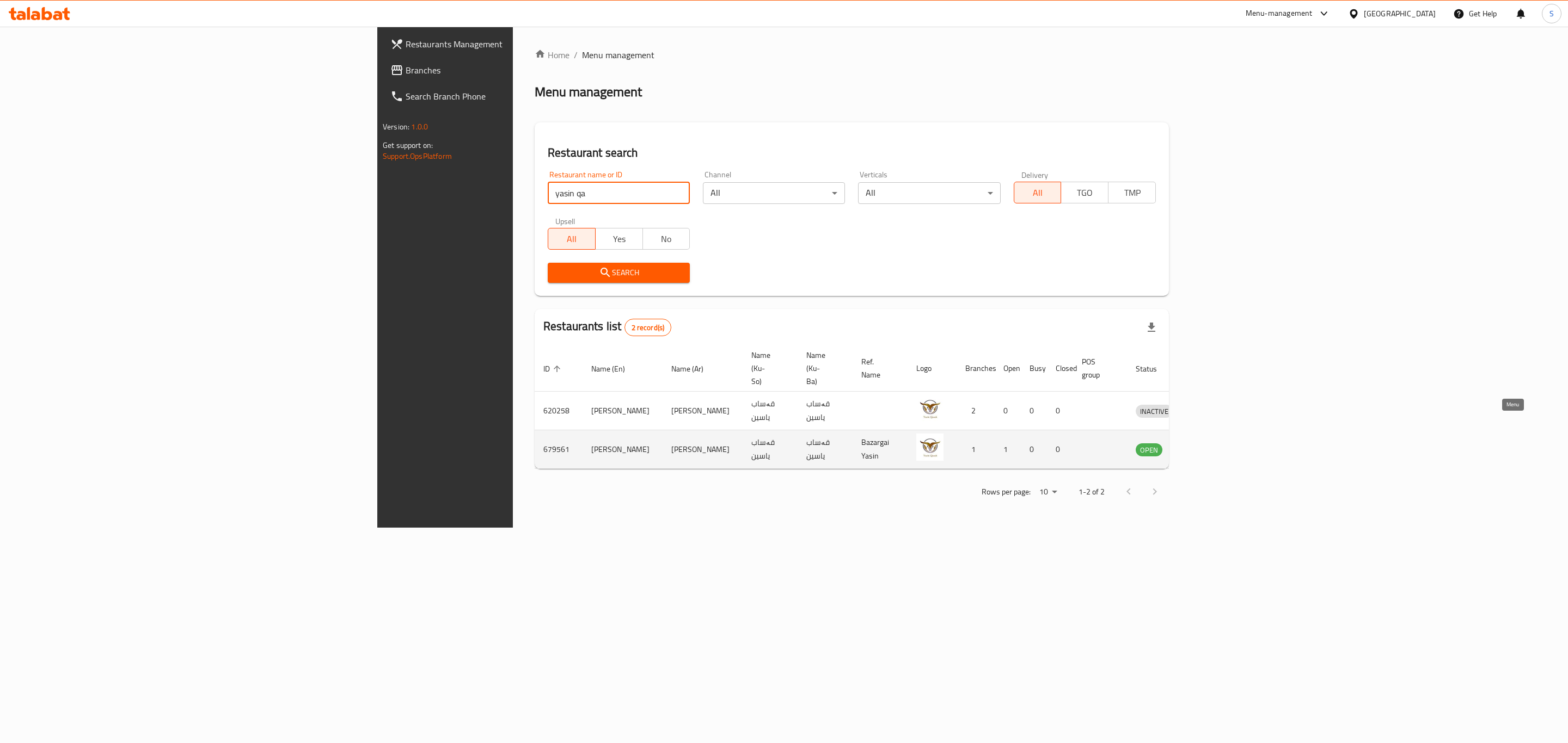
click at [1207, 446] on icon "enhanced table" at bounding box center [1201, 450] width 12 height 9
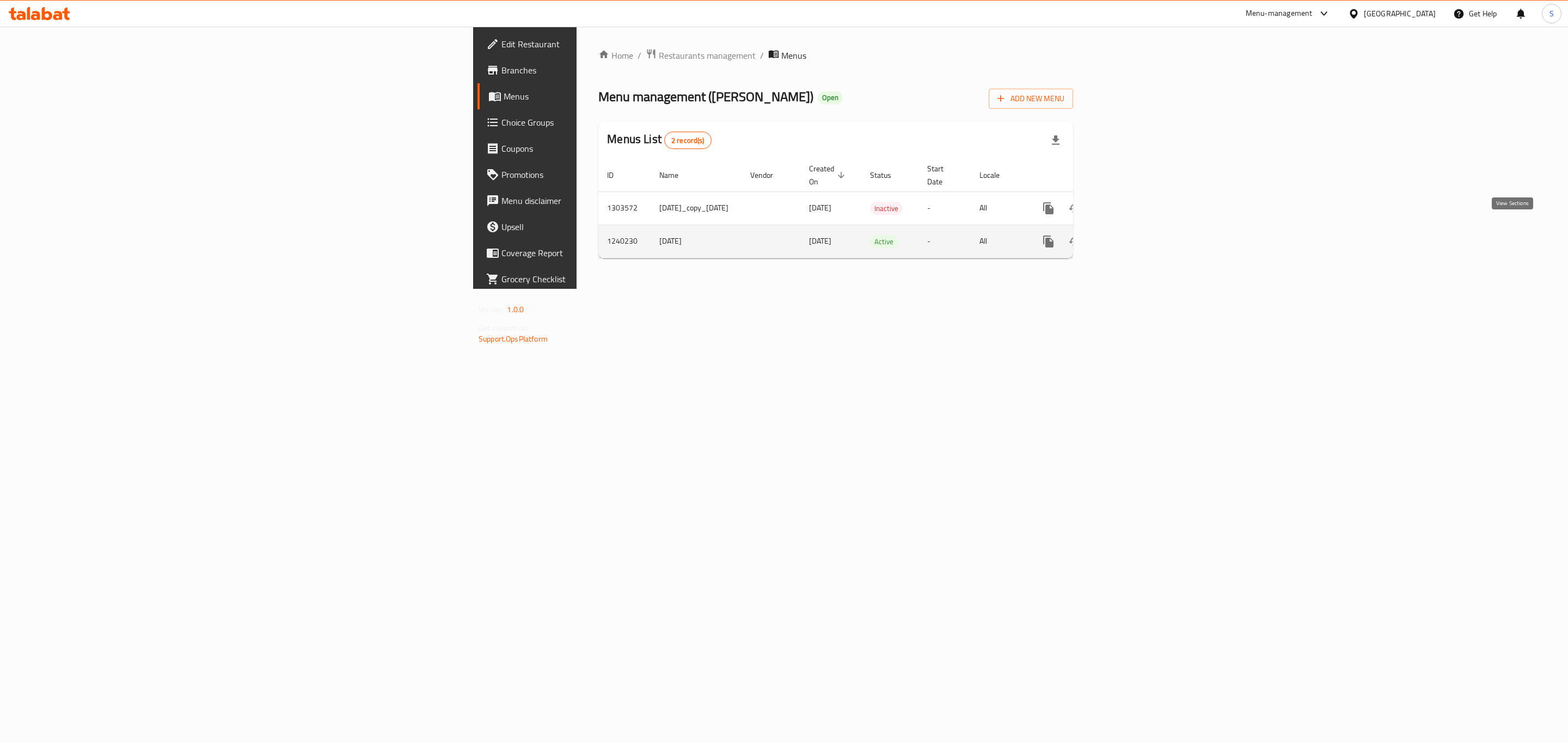
click at [1133, 235] on icon "enhanced table" at bounding box center [1127, 242] width 13 height 13
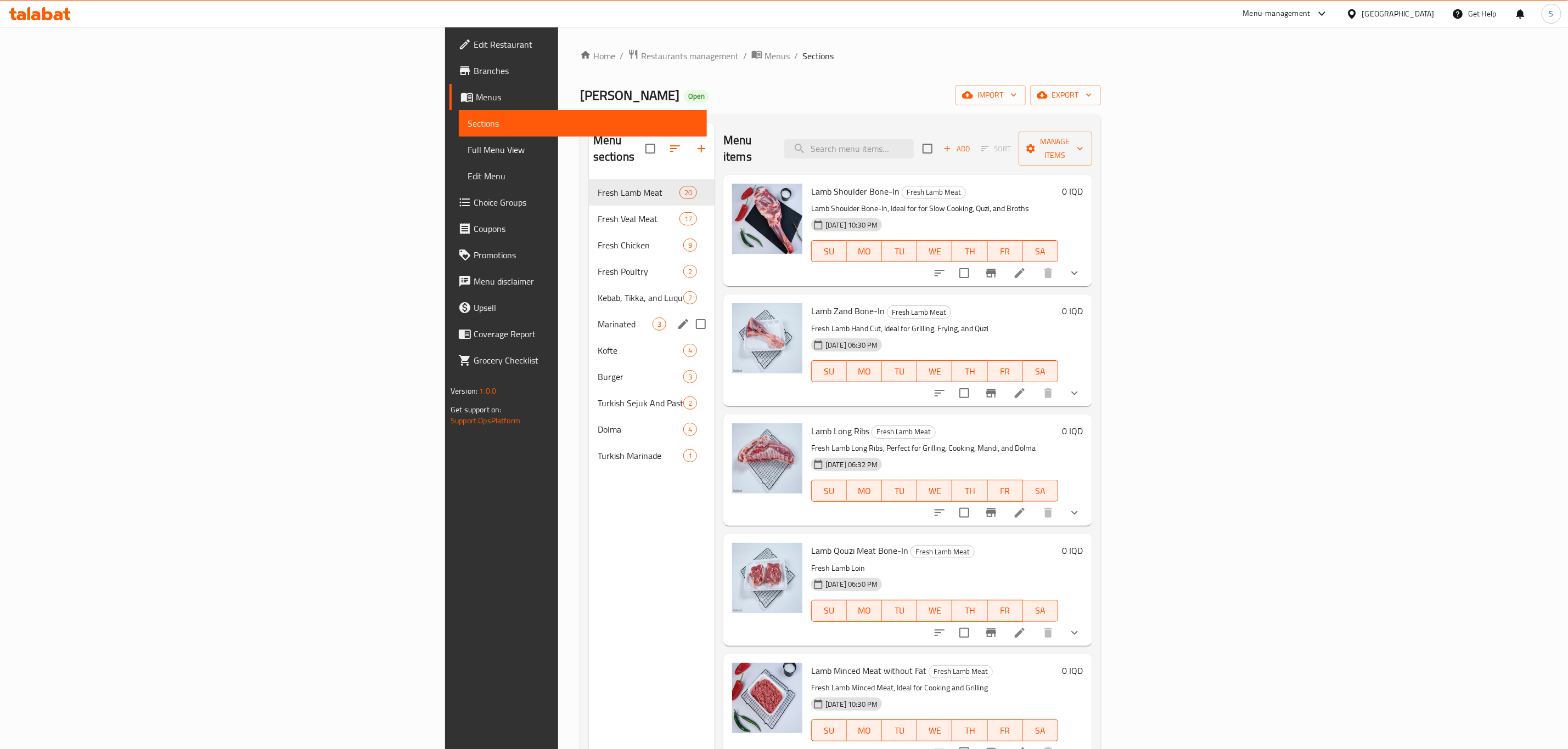
click at [589, 315] on div "Marinated 3" at bounding box center [651, 324] width 125 height 27
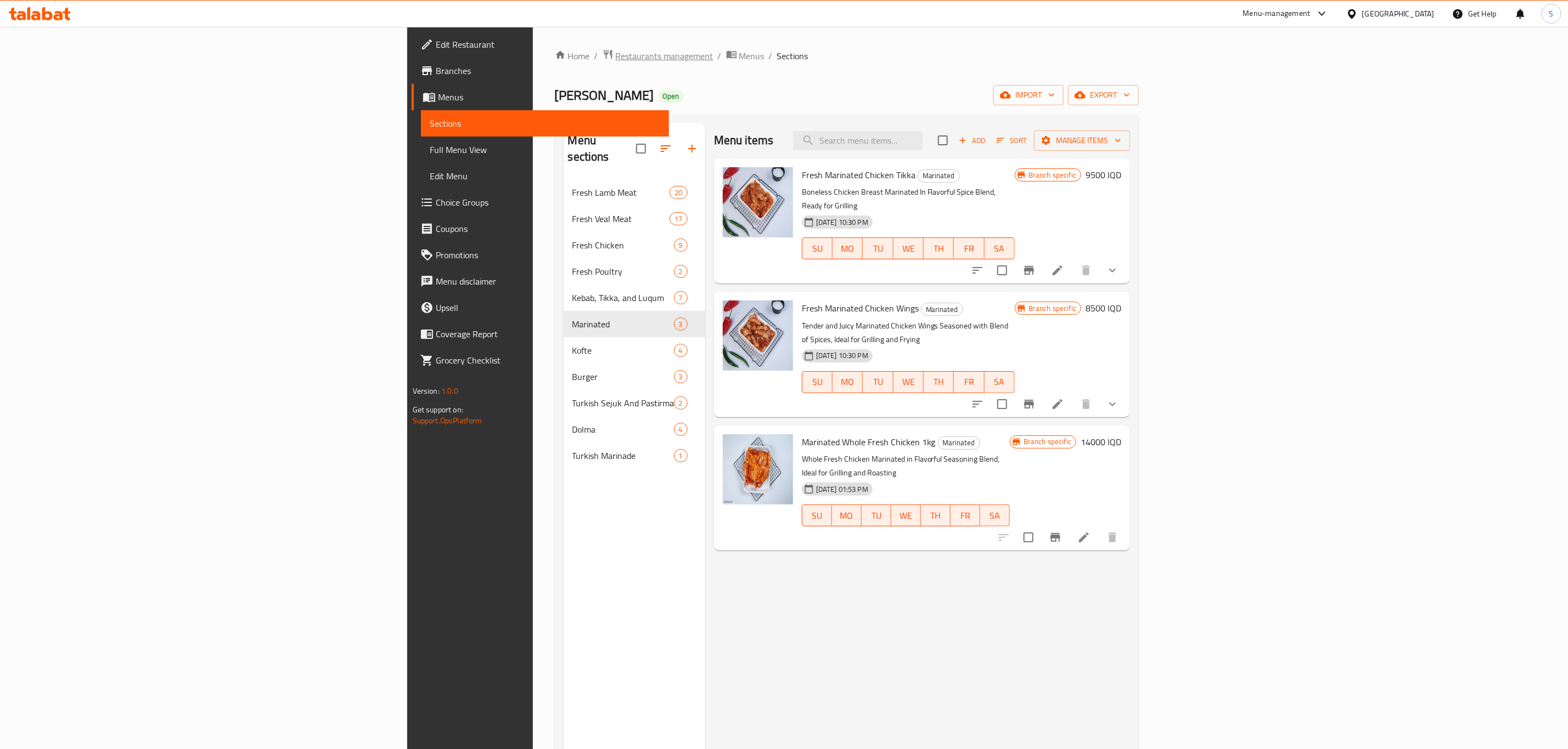
click at [616, 58] on span "Restaurants management" at bounding box center [665, 56] width 98 height 13
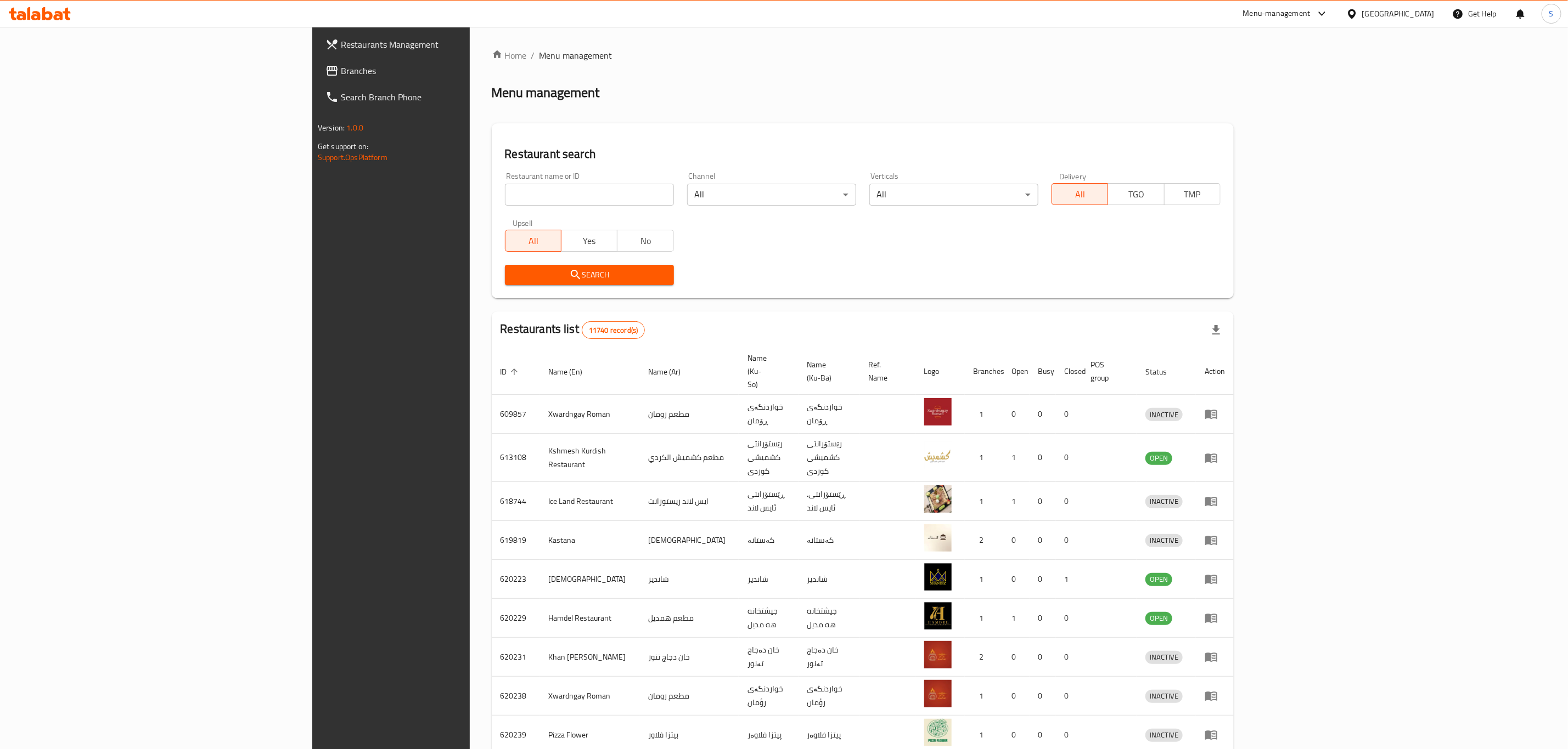
click at [505, 193] on input "search" at bounding box center [589, 194] width 169 height 22
type input "sarwaran"
click at [514, 268] on span "Search" at bounding box center [589, 275] width 151 height 14
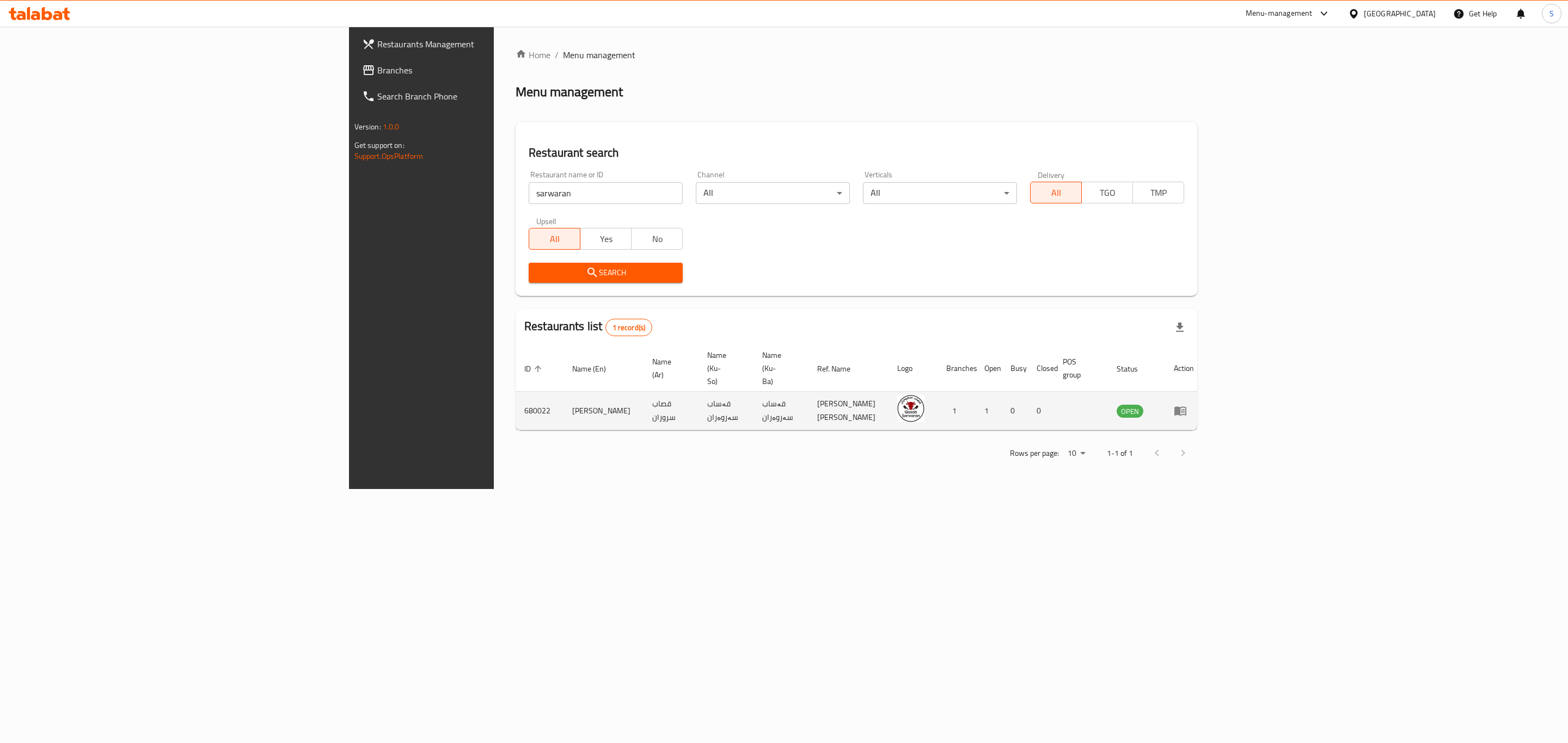
click at [1186, 407] on icon "enhanced table" at bounding box center [1180, 411] width 12 height 9
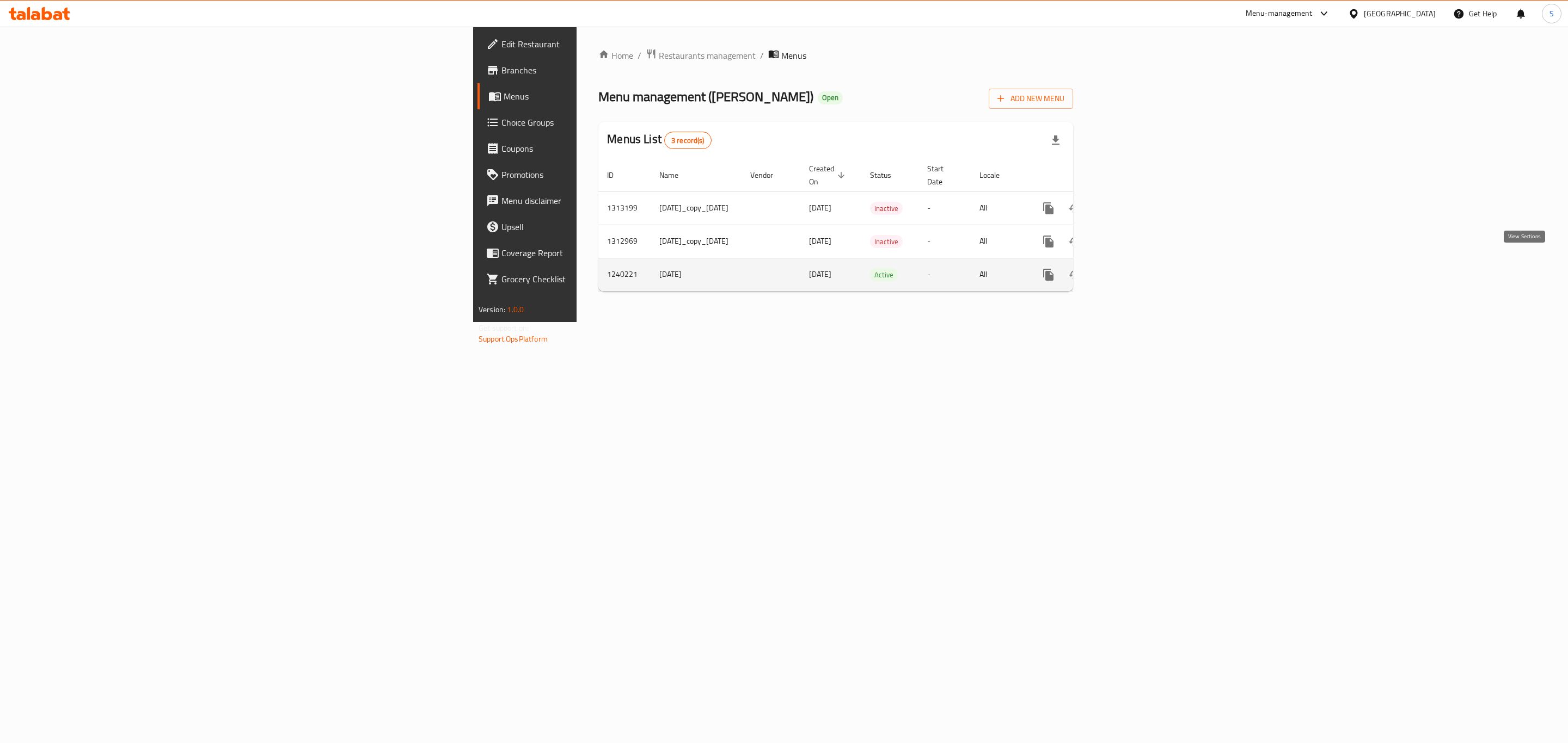
click at [1133, 269] on icon "enhanced table" at bounding box center [1127, 275] width 13 height 13
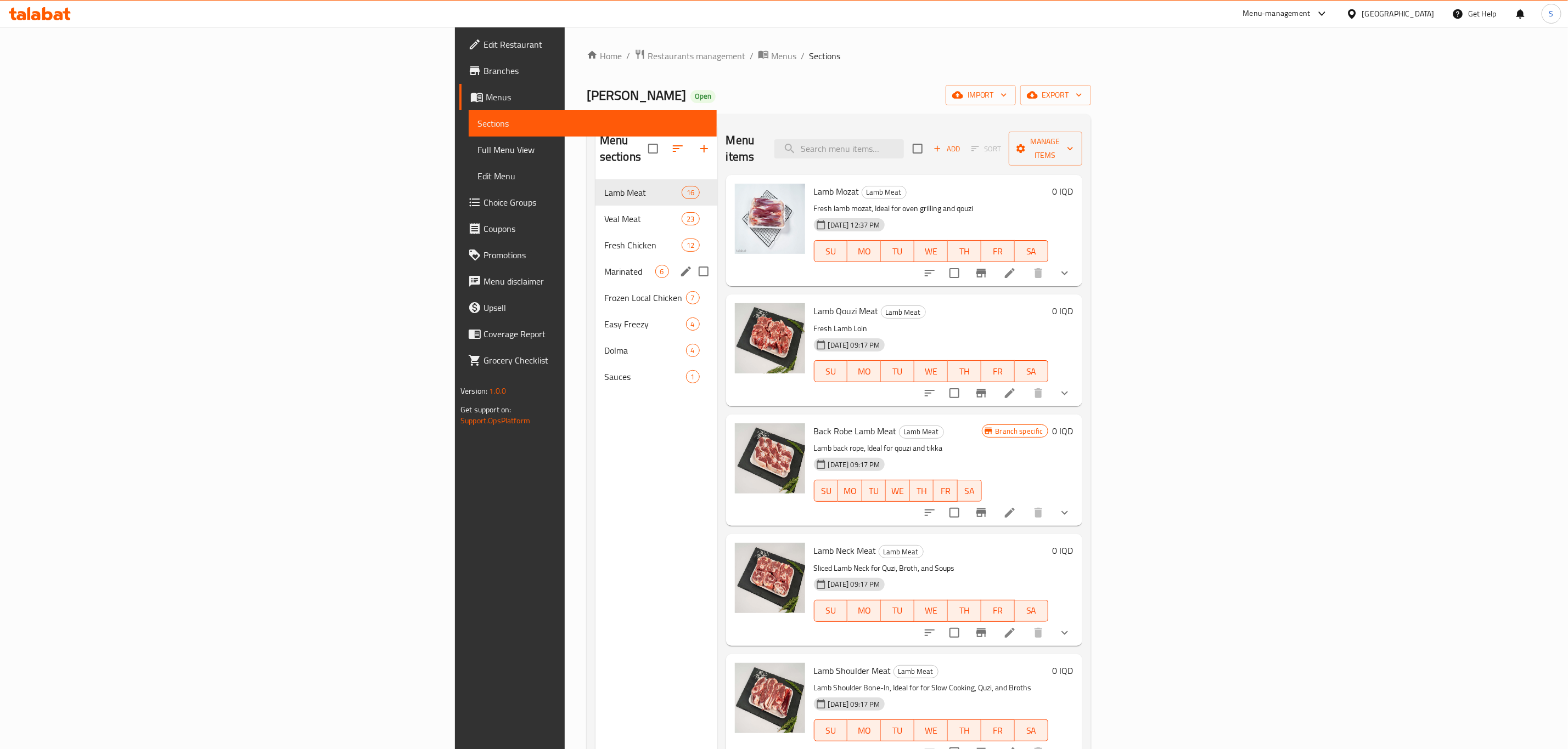
click at [595, 263] on div "Marinated 6" at bounding box center [657, 271] width 122 height 27
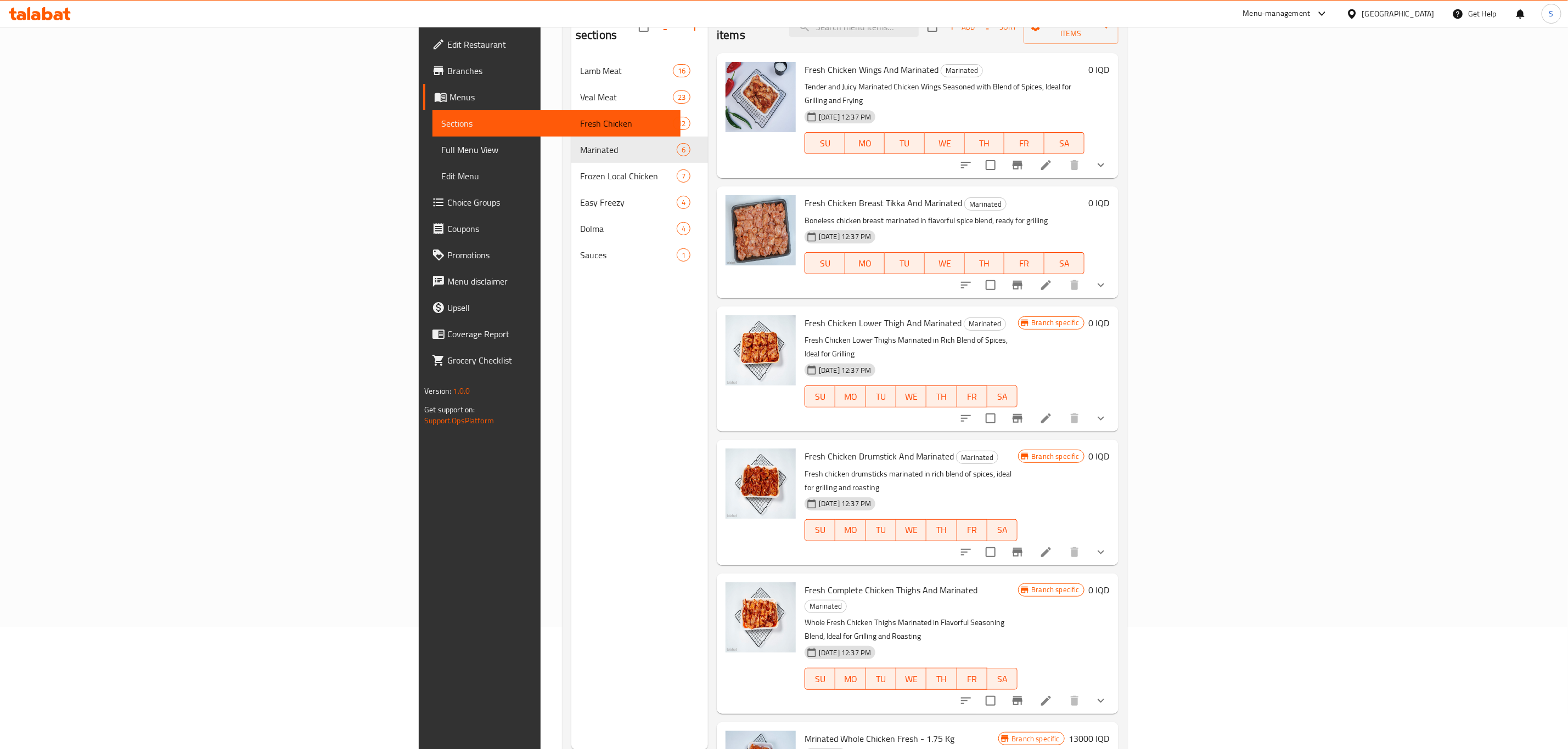
scroll to position [153, 0]
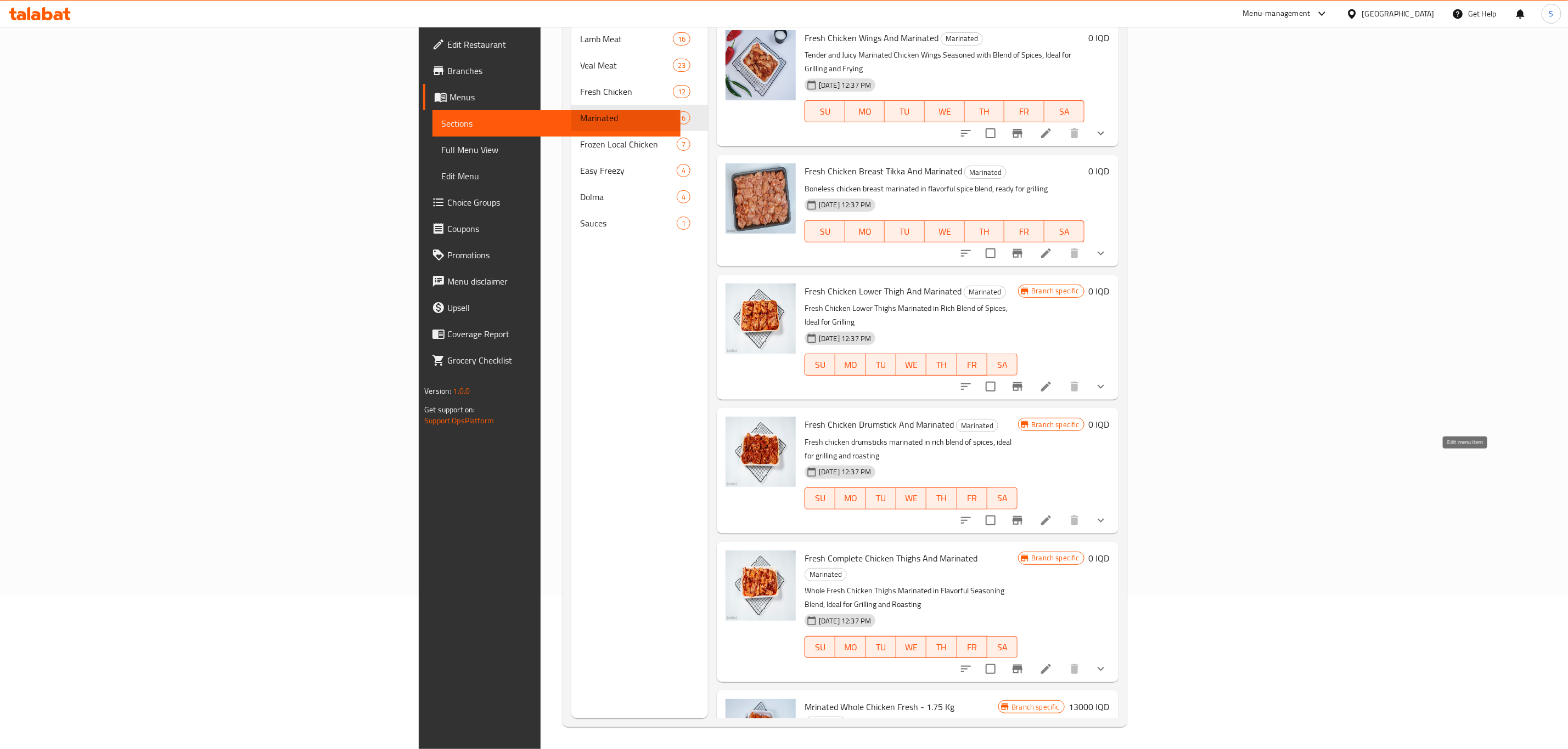
click at [1051, 515] on icon at bounding box center [1046, 520] width 10 height 10
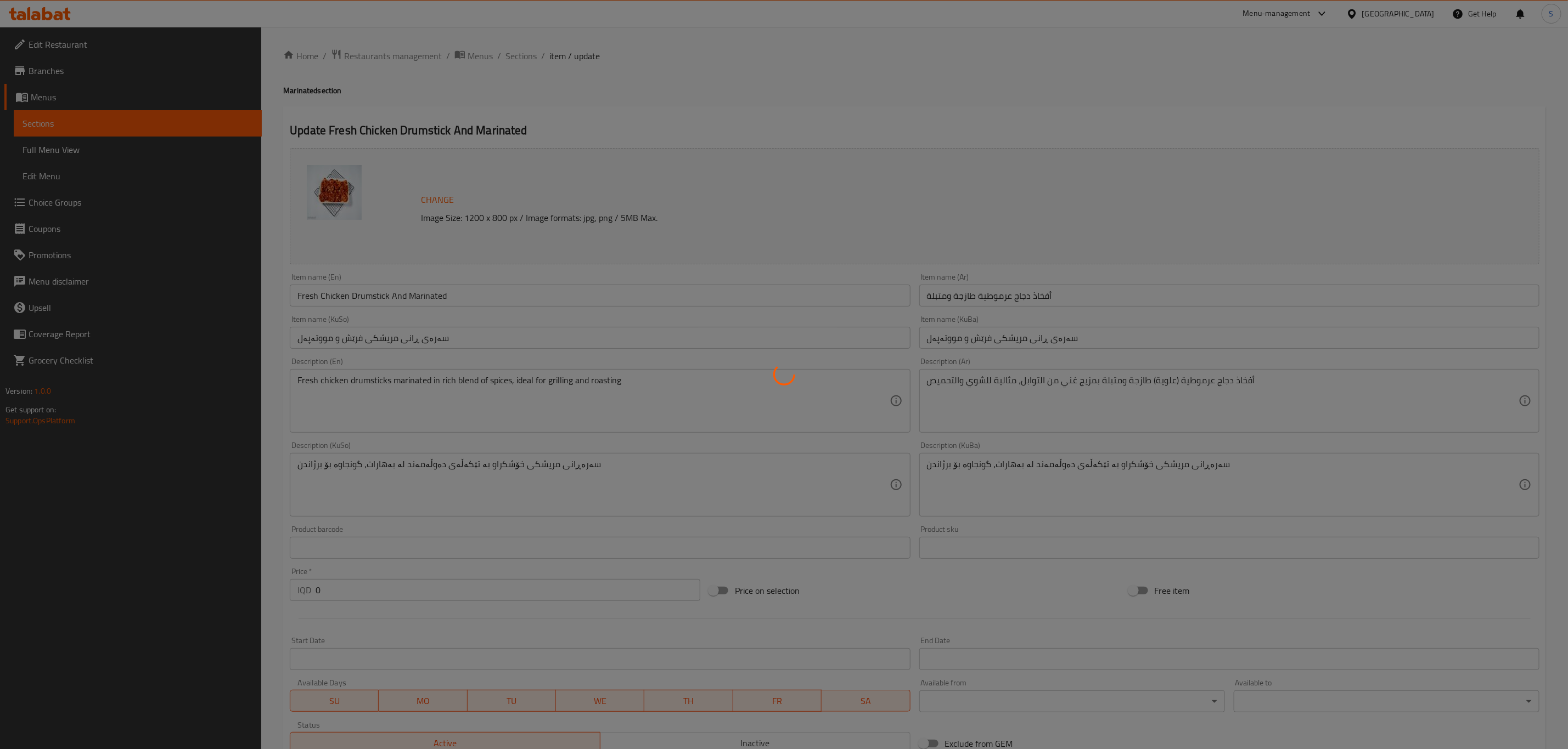
click at [359, 295] on div at bounding box center [784, 374] width 1568 height 749
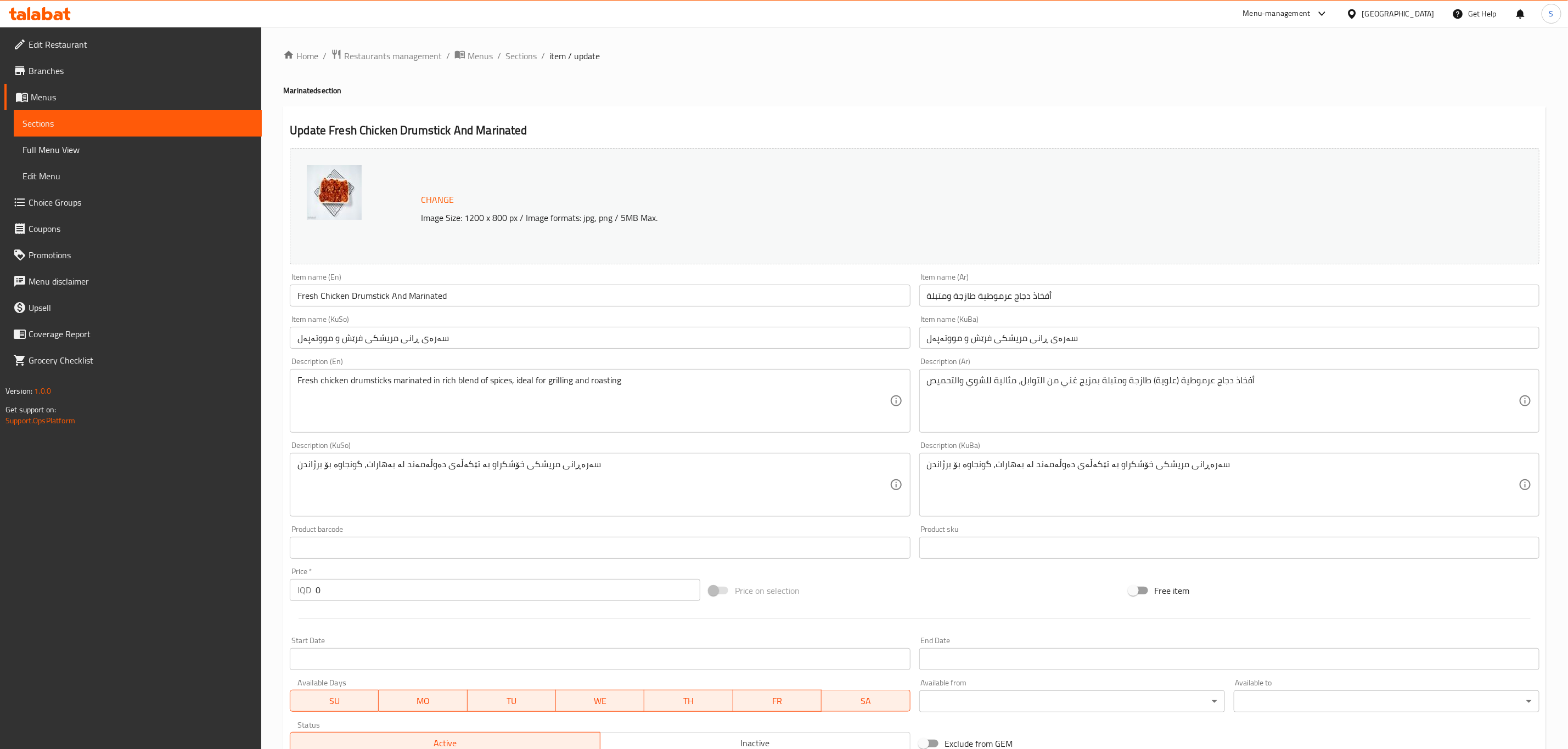
click at [398, 295] on input "Fresh Chicken Drumstick And Marinated" at bounding box center [599, 295] width 620 height 22
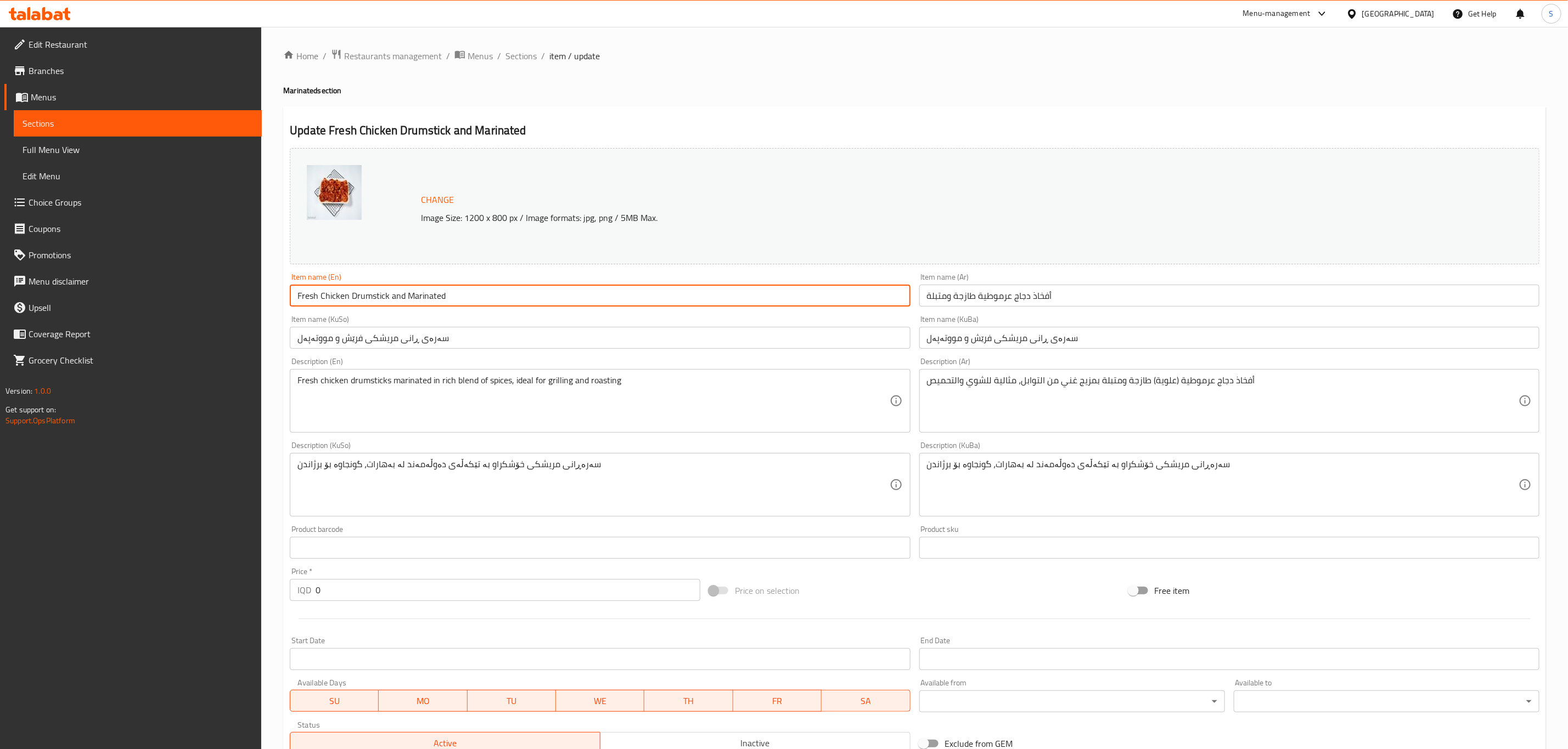
click at [426, 296] on input "Fresh Chicken Drumstick and Marinated" at bounding box center [599, 295] width 620 height 22
click at [297, 293] on input "Fresh Chicken Drumstick and" at bounding box center [599, 295] width 620 height 22
paste input "Marinated"
click at [435, 297] on input "Marinated Fresh Chicken Drumstick and" at bounding box center [599, 295] width 620 height 22
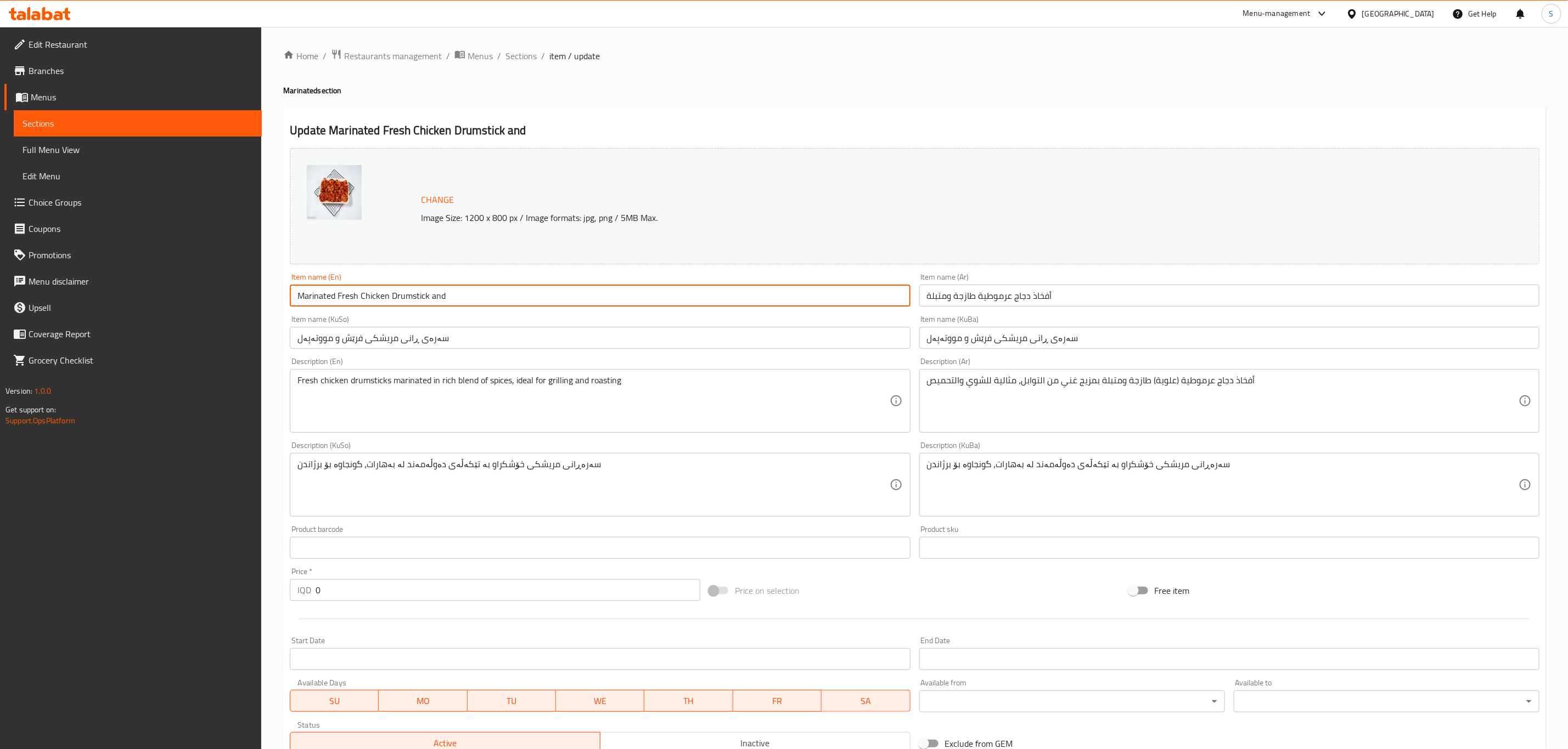
click at [435, 297] on input "Marinated Fresh Chicken Drumstick and" at bounding box center [599, 295] width 620 height 22
type input "Marinated Fresh Chicken Drumstick"
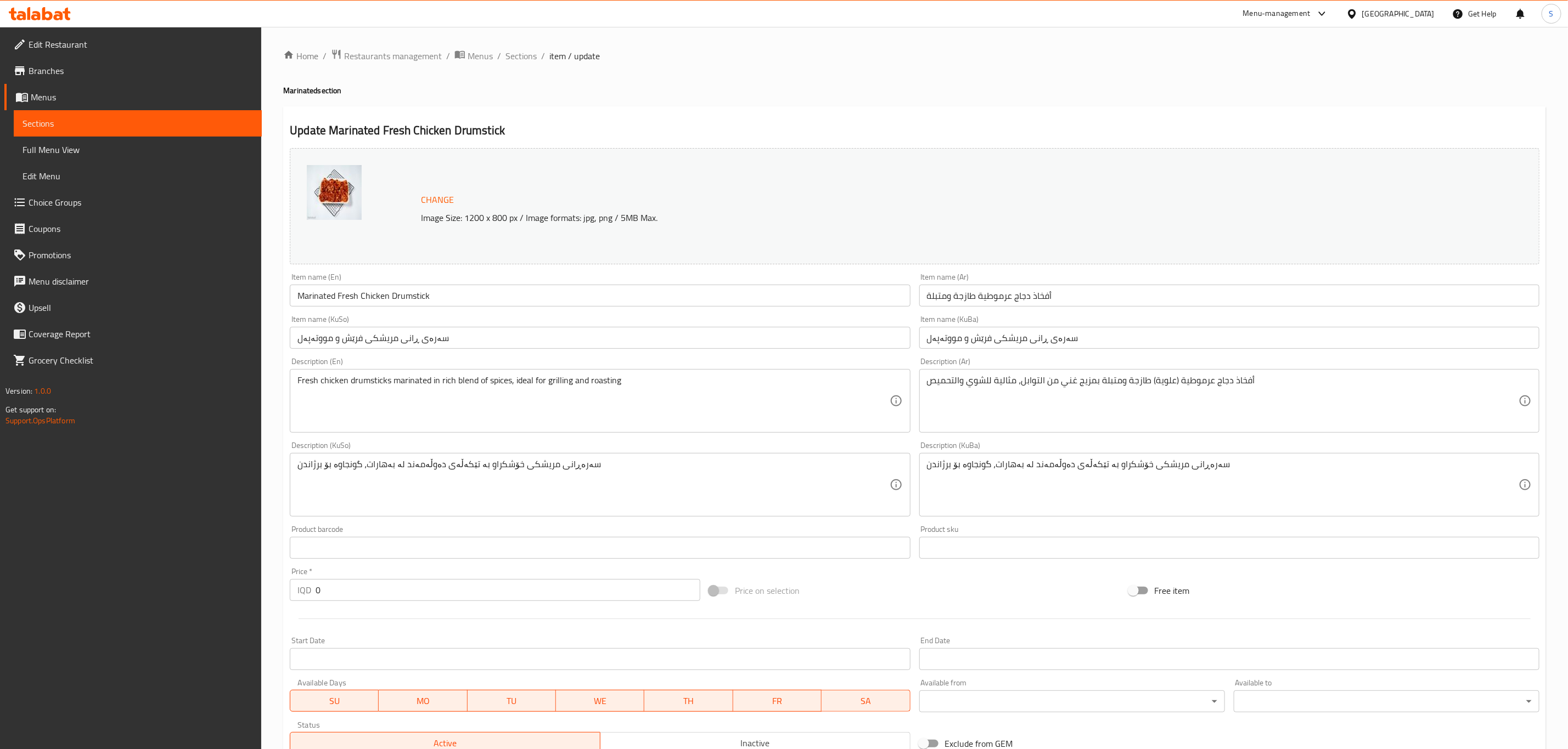
click at [981, 297] on input "أفخاذ دجاج عرموطية طازجة ومتبلة" at bounding box center [1229, 295] width 620 height 22
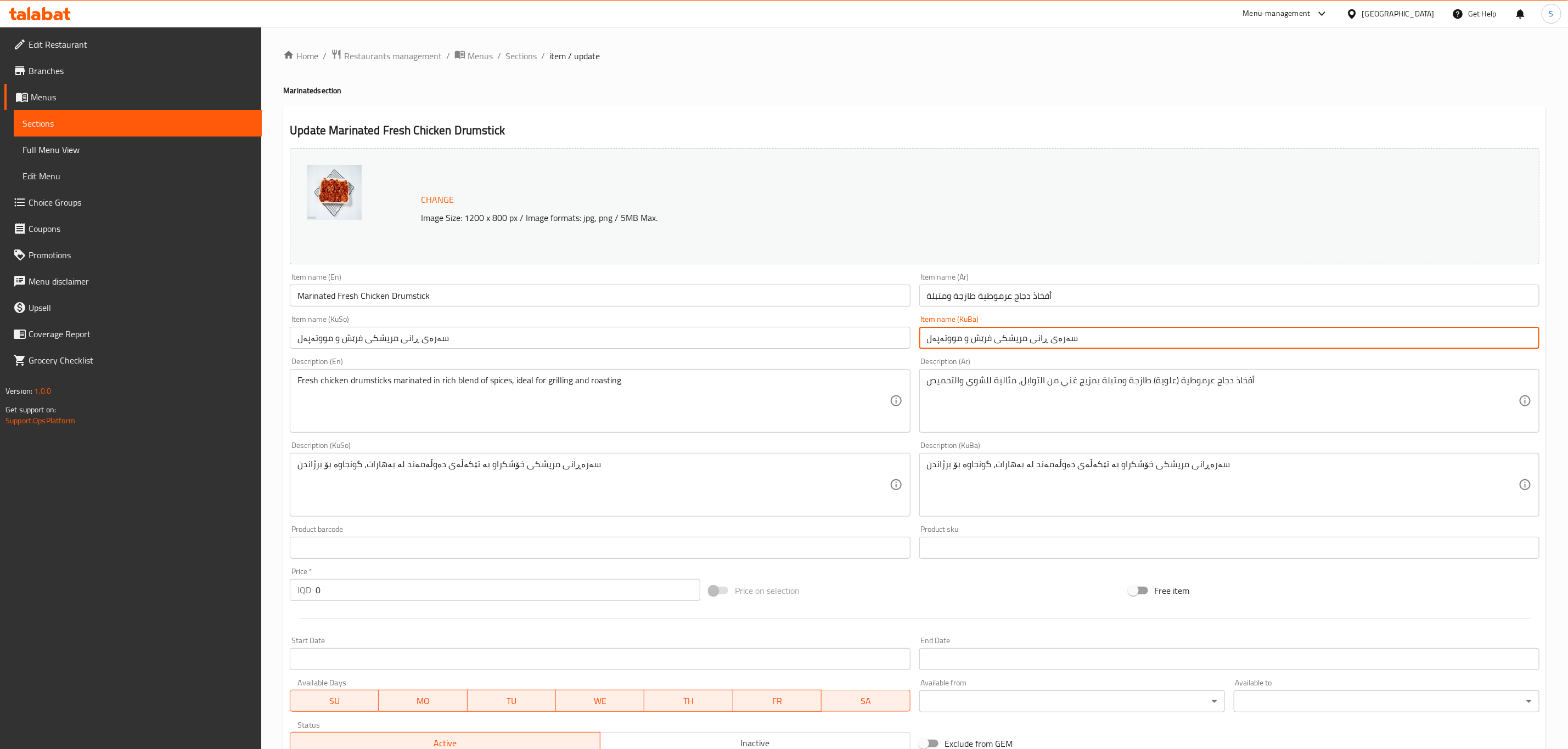
click at [996, 346] on input "سەرەی ڕانی مریشکی فرێش و مووتەپەل" at bounding box center [1229, 338] width 620 height 22
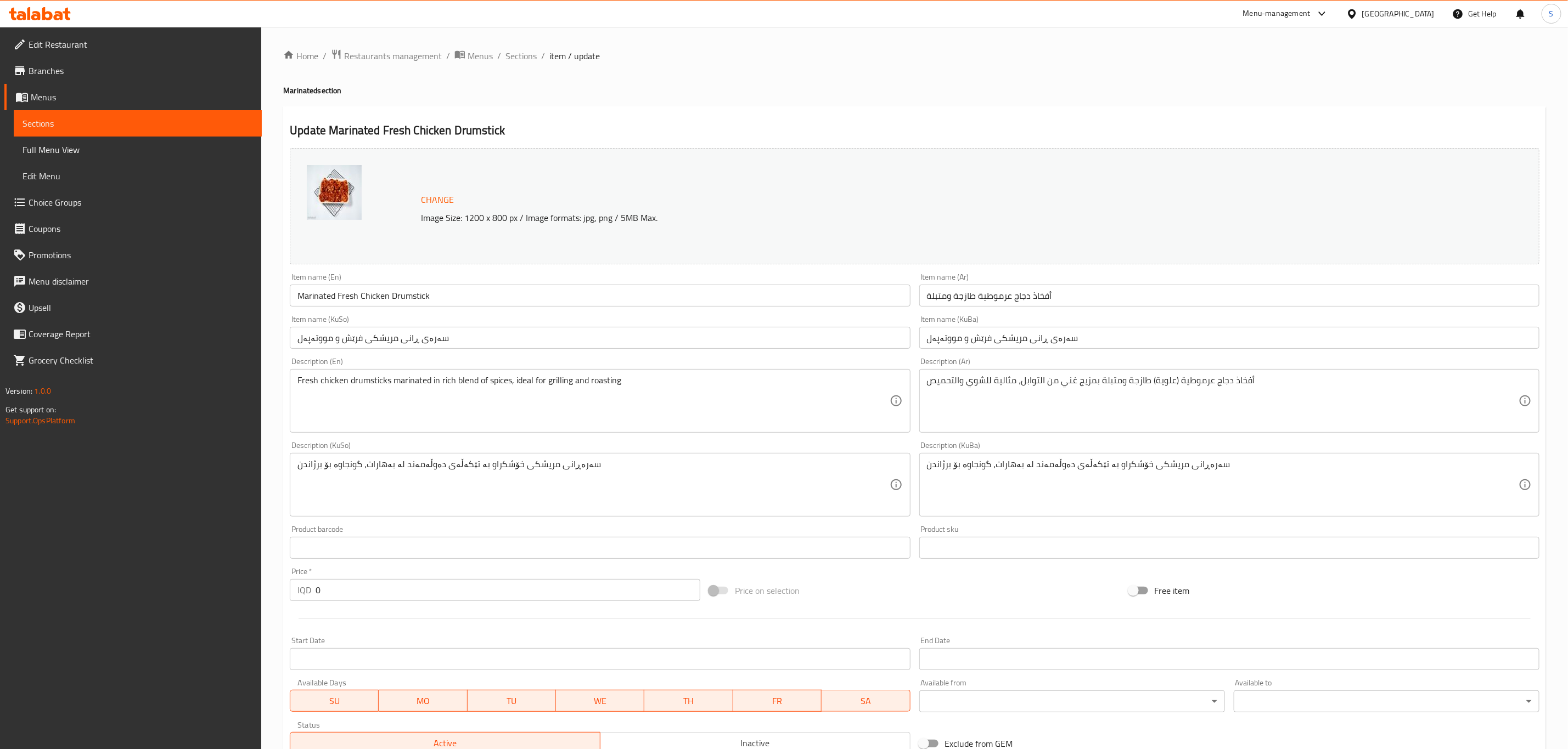
click at [1054, 340] on input "سەرەی ڕانی مریشکی فرێش و مووتەپەل" at bounding box center [1229, 338] width 620 height 22
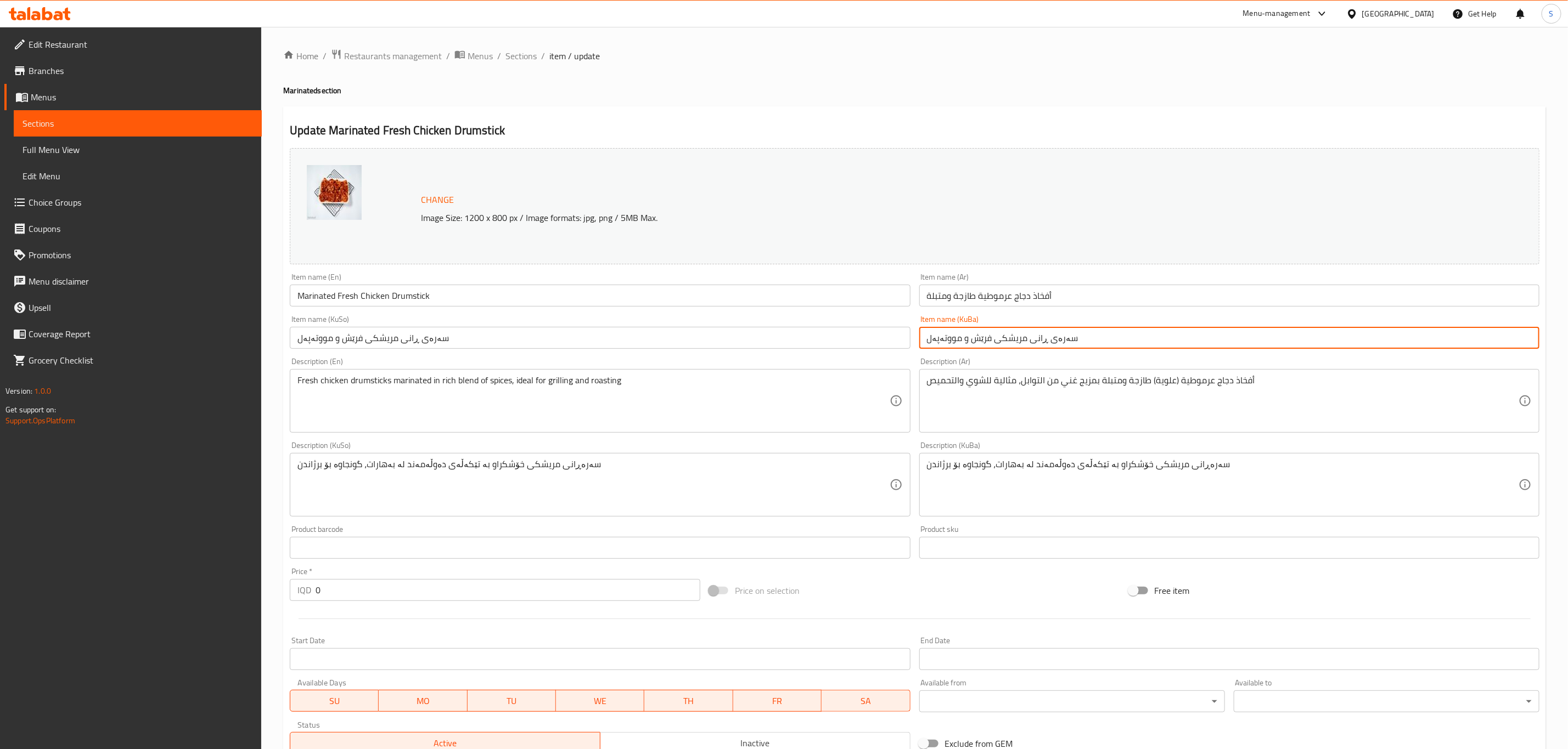
click at [1054, 340] on input "سەرەی ڕانی مریشکی فرێش و مووتەپەل" at bounding box center [1229, 338] width 620 height 22
click at [1041, 342] on input "سەرەی ڕانی مریشکی فرێش و مووتەپەل" at bounding box center [1229, 338] width 620 height 22
drag, startPoint x: 1041, startPoint y: 342, endPoint x: 1067, endPoint y: 341, distance: 26.0
click at [1067, 341] on input "سەرەی ڕانی مریشکی فرێش و مووتەپەل" at bounding box center [1229, 338] width 620 height 22
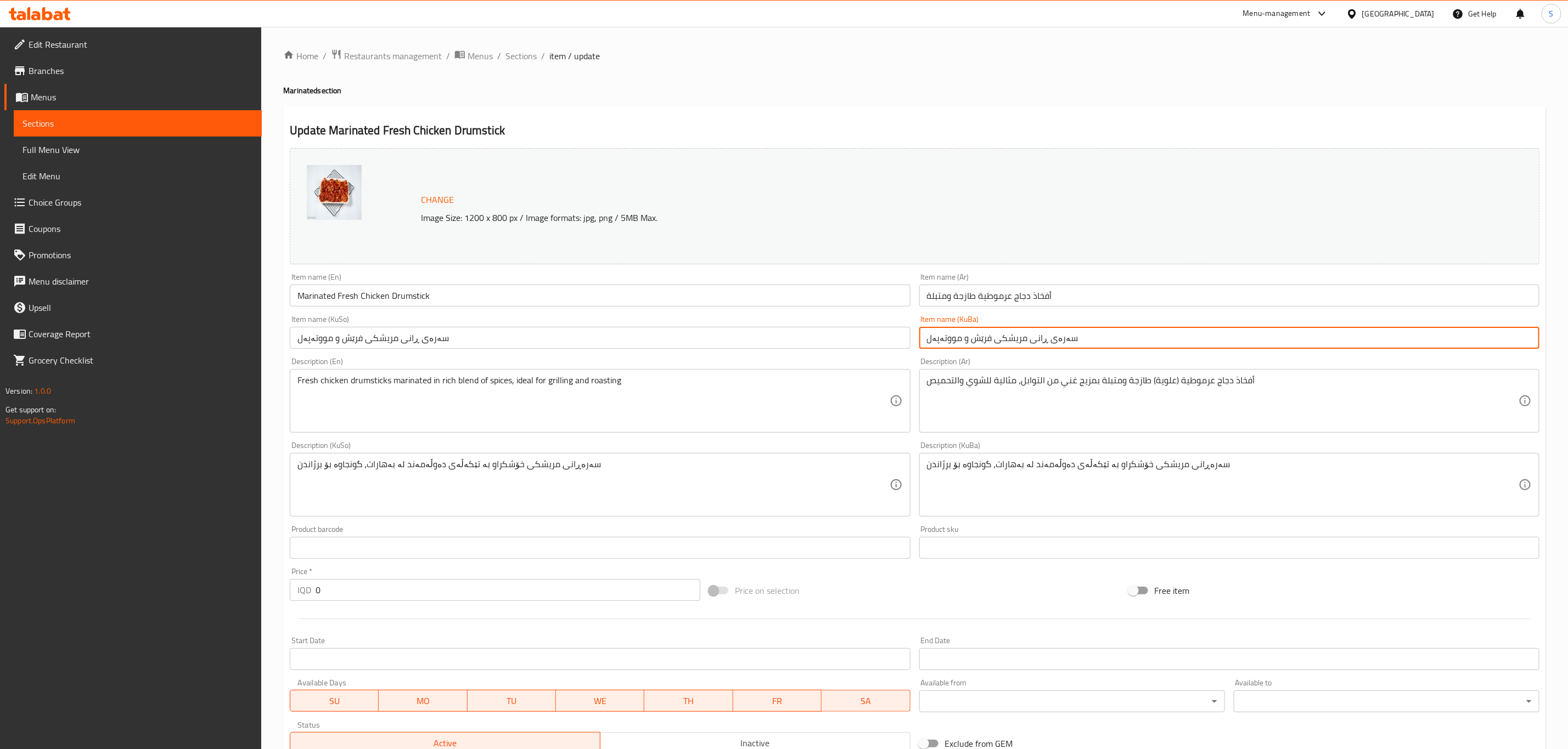
drag, startPoint x: 1075, startPoint y: 336, endPoint x: 1033, endPoint y: 342, distance: 42.4
click at [1033, 342] on input "سەرەی ڕانی مریشکی فرێش و مووتەپەل" at bounding box center [1229, 338] width 620 height 22
click at [1036, 342] on input "سەرەی ڕانی مریشکی فرێش و مووتەپەل" at bounding box center [1229, 338] width 620 height 22
drag, startPoint x: 1028, startPoint y: 340, endPoint x: 1067, endPoint y: 344, distance: 39.2
click at [1067, 344] on input "سەرەی ڕانی مریشکی فرێش و مووتەپەل" at bounding box center [1229, 338] width 620 height 22
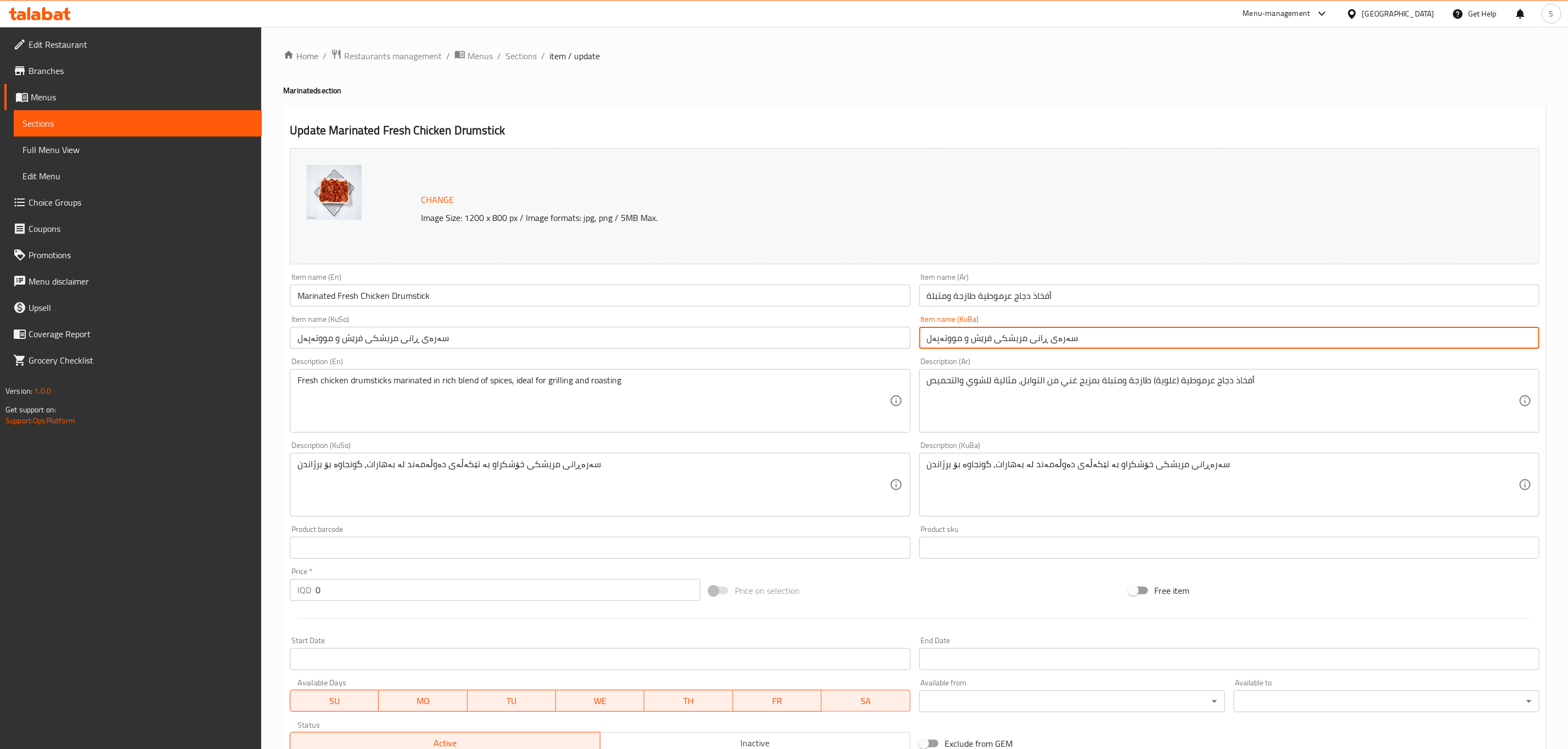
drag, startPoint x: 1024, startPoint y: 336, endPoint x: 911, endPoint y: 336, distance: 113.0
click at [911, 336] on div "Change Image Size: 1200 x 800 px / Image formats: jpg, png / 5MB Max. Item name…" at bounding box center [915, 451] width 1259 height 615
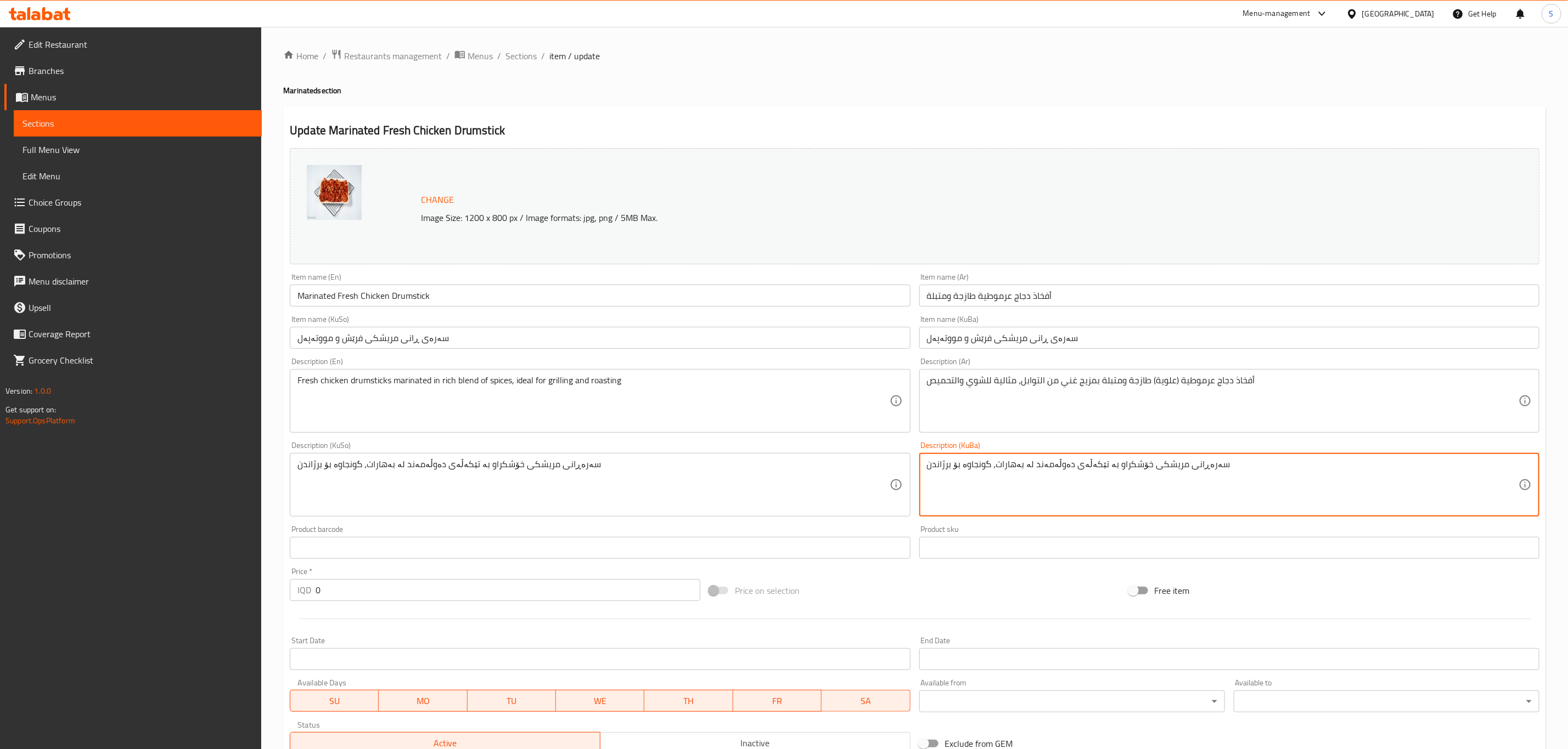
click at [1119, 470] on textarea "سەرەڕانی مریشکی خۆشکراو بە تێکەڵەی دەوڵەمەند لە بەهارات، گونجاوە بۆ برژاندن" at bounding box center [1222, 485] width 591 height 52
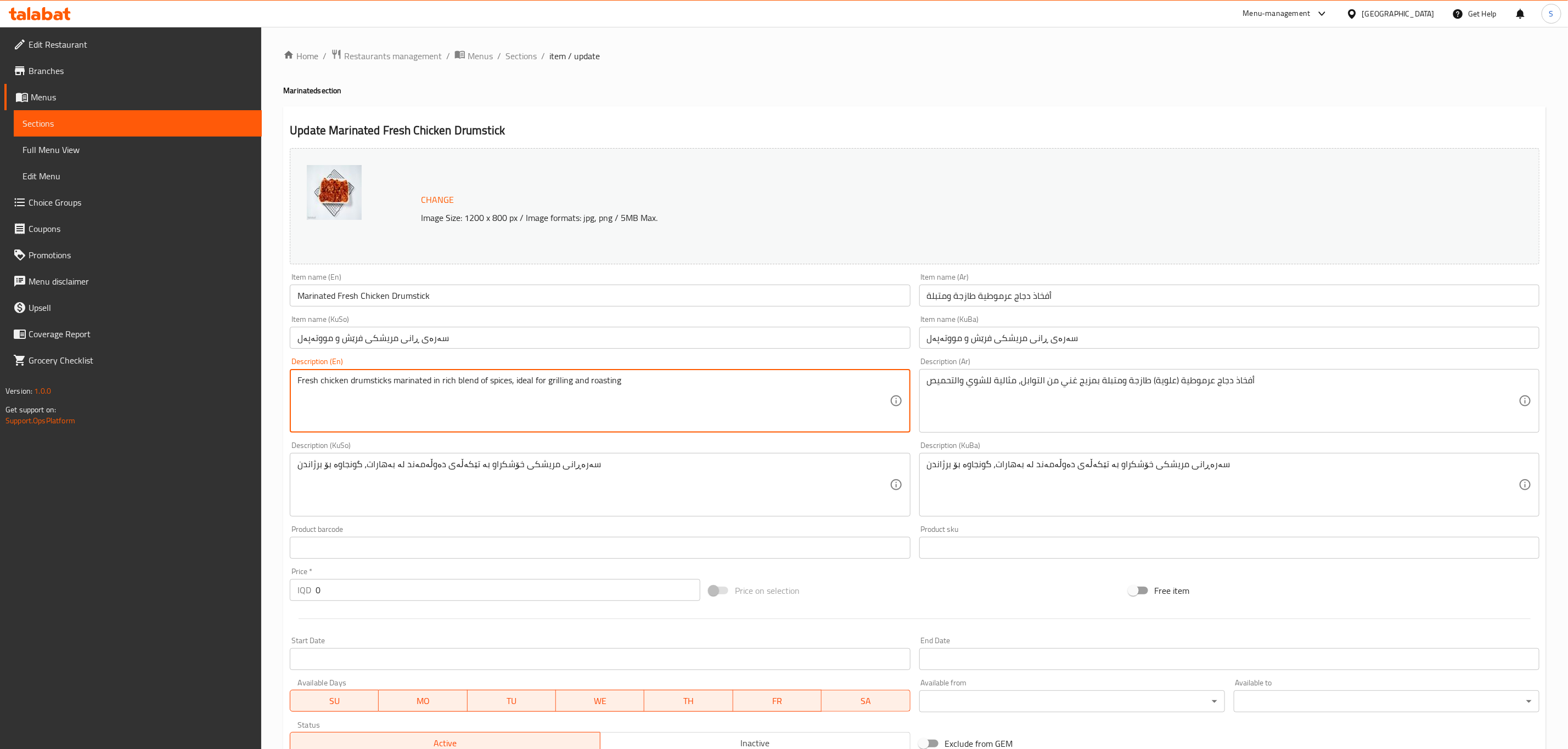
click at [430, 385] on textarea "Fresh chicken drumsticks marinated in rich blend of spices, ideal for grilling …" at bounding box center [593, 401] width 591 height 52
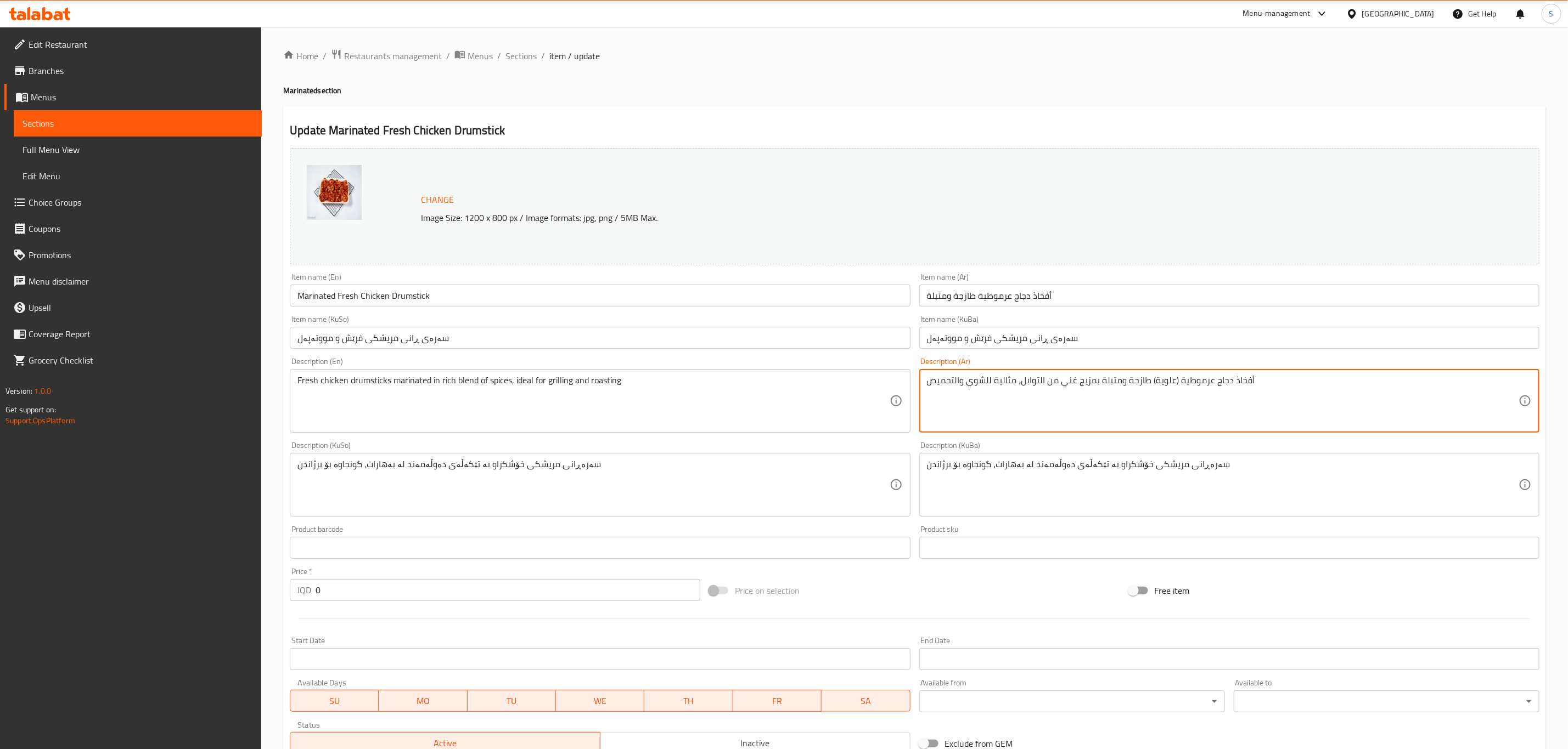
click at [1099, 381] on textarea "أفخاذ دجاج عرموطية (علوية) طازجة ومتبلة بمزيج غني من التوابل، مثالية للشوي والت…" at bounding box center [1222, 401] width 591 height 52
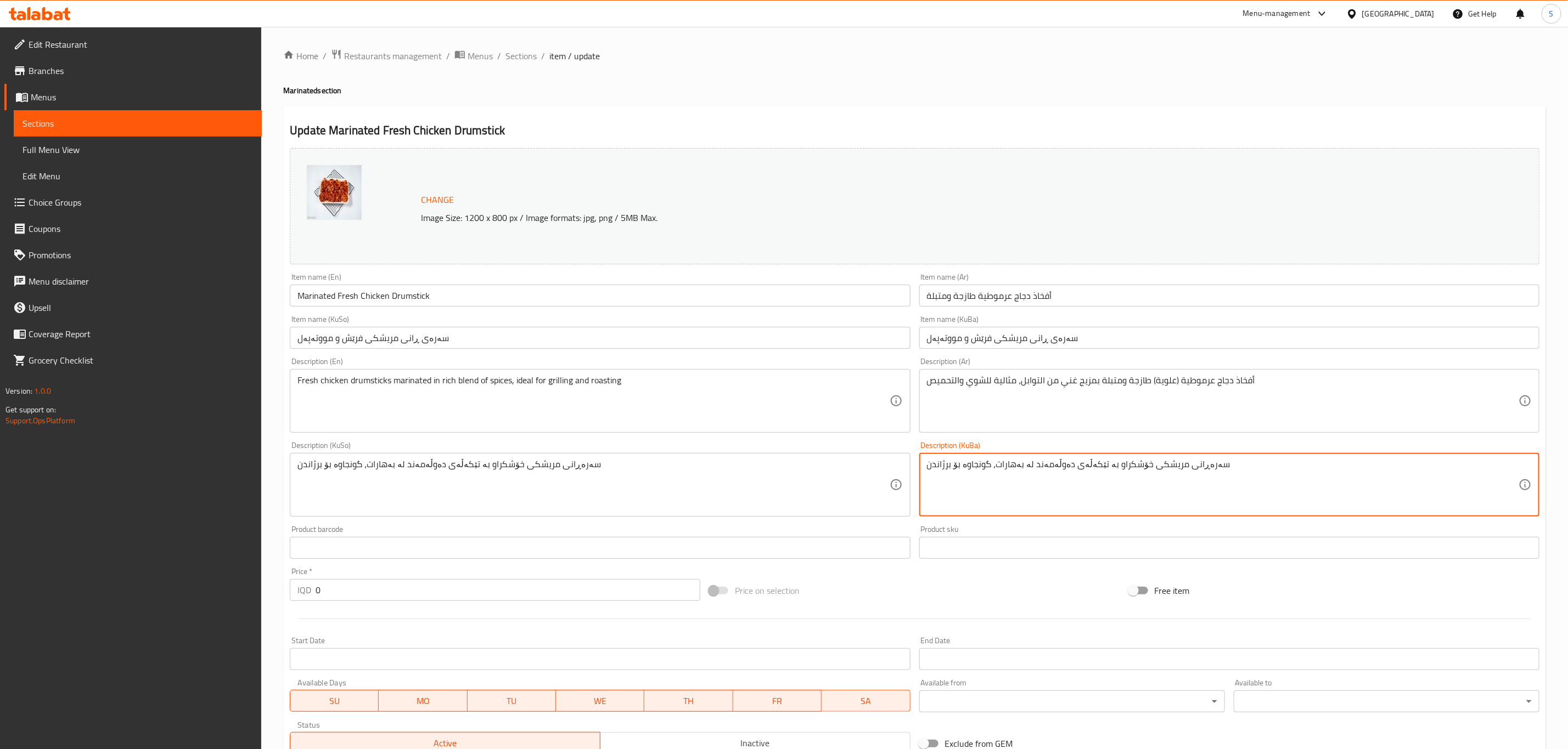
click at [1123, 480] on textarea "سەرەڕانی مریشکی خۆشکراو بە تێکەڵەی دەوڵەمەند لە بەهارات، گونجاوە بۆ برژاندن" at bounding box center [1222, 485] width 591 height 52
